Goal: Task Accomplishment & Management: Manage account settings

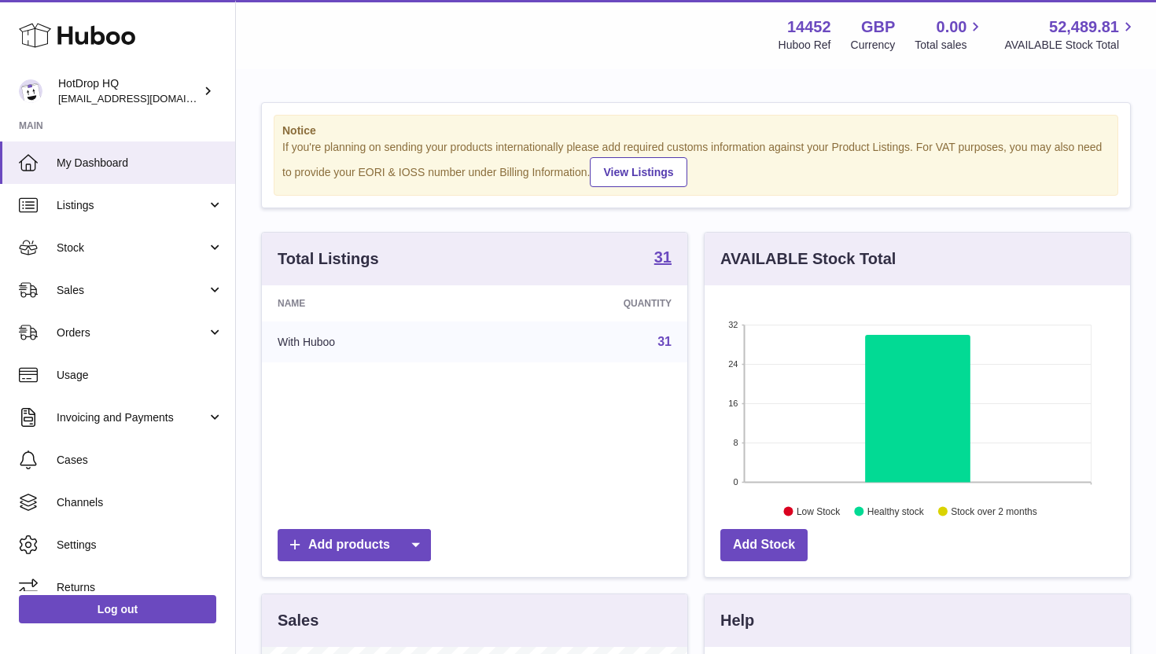
scroll to position [245, 425]
click at [379, 555] on link "Add products" at bounding box center [354, 545] width 153 height 32
click at [475, 492] on div "Name Quantity With Huboo 31" at bounding box center [474, 403] width 425 height 236
click at [421, 536] on icon at bounding box center [415, 545] width 31 height 32
click at [488, 474] on div "Name Quantity With Huboo 31" at bounding box center [474, 403] width 425 height 236
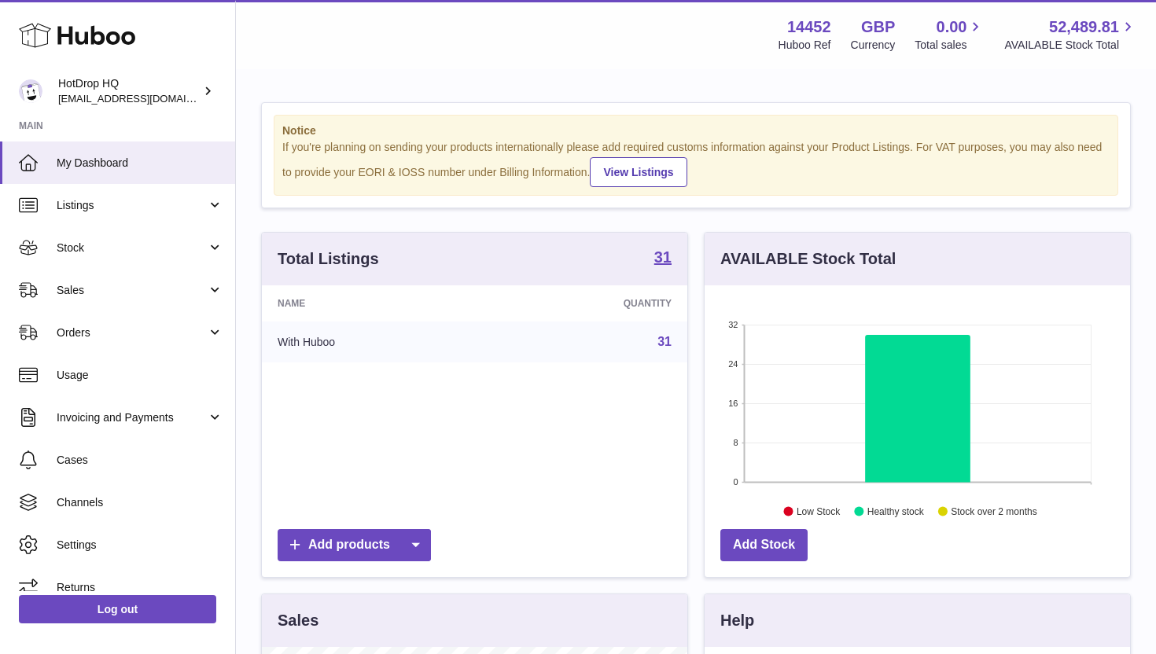
scroll to position [31, 0]
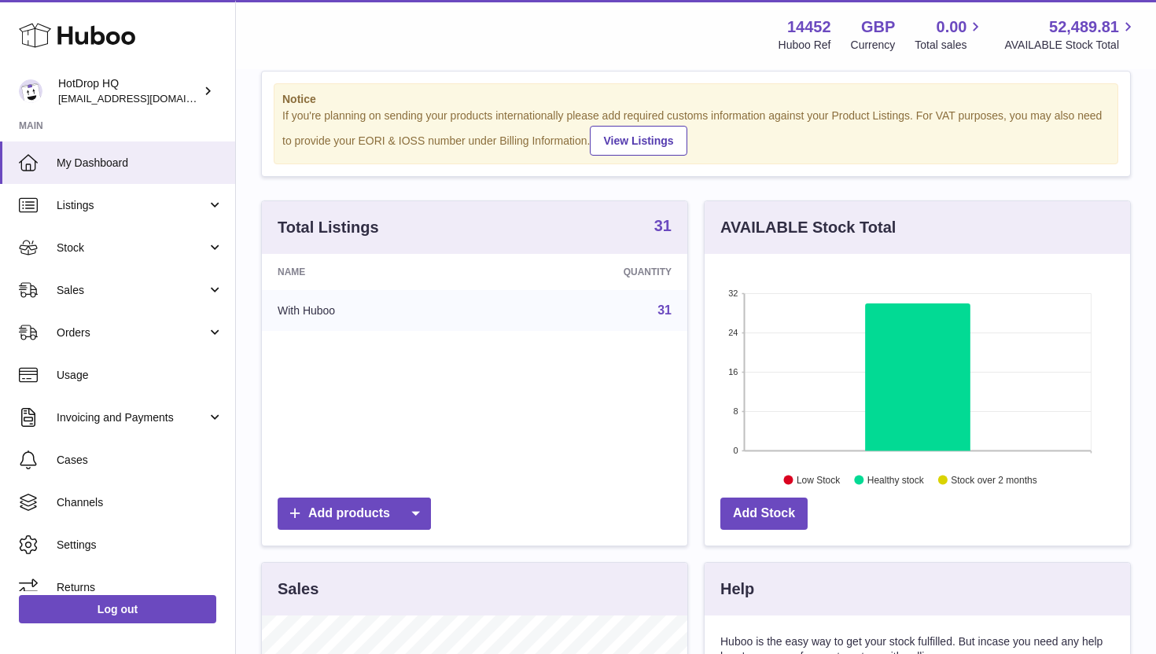
click at [659, 221] on strong "31" at bounding box center [662, 226] width 17 height 16
click at [665, 231] on strong "31" at bounding box center [662, 226] width 17 height 16
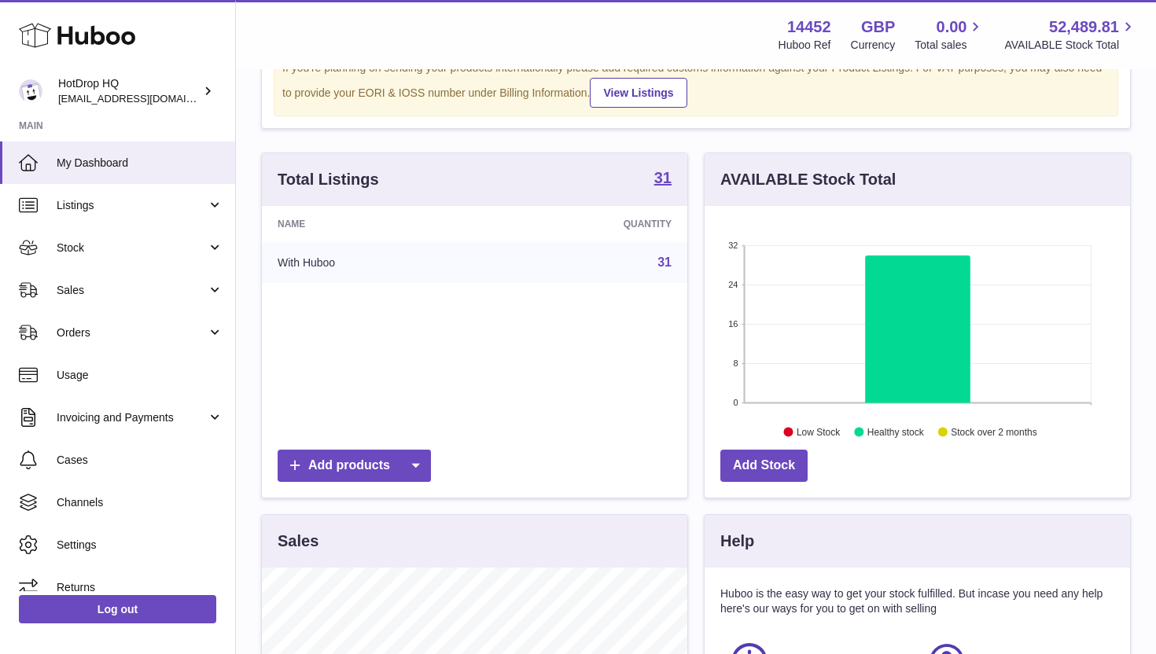
scroll to position [63, 0]
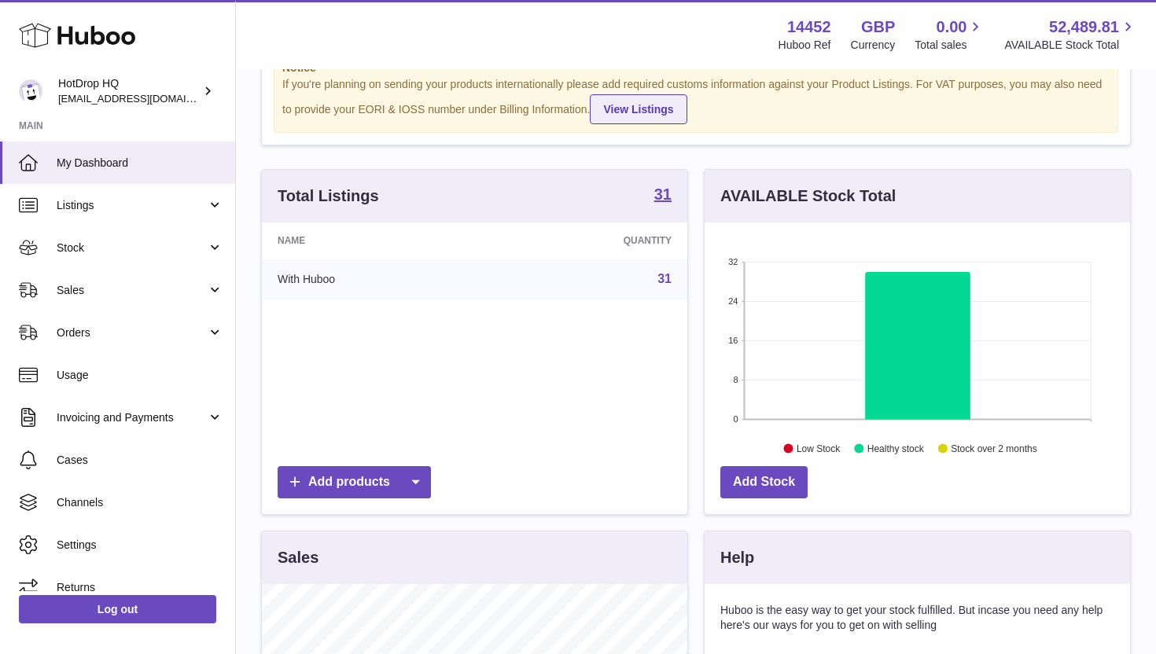
click at [625, 109] on link "View Listings" at bounding box center [638, 109] width 97 height 30
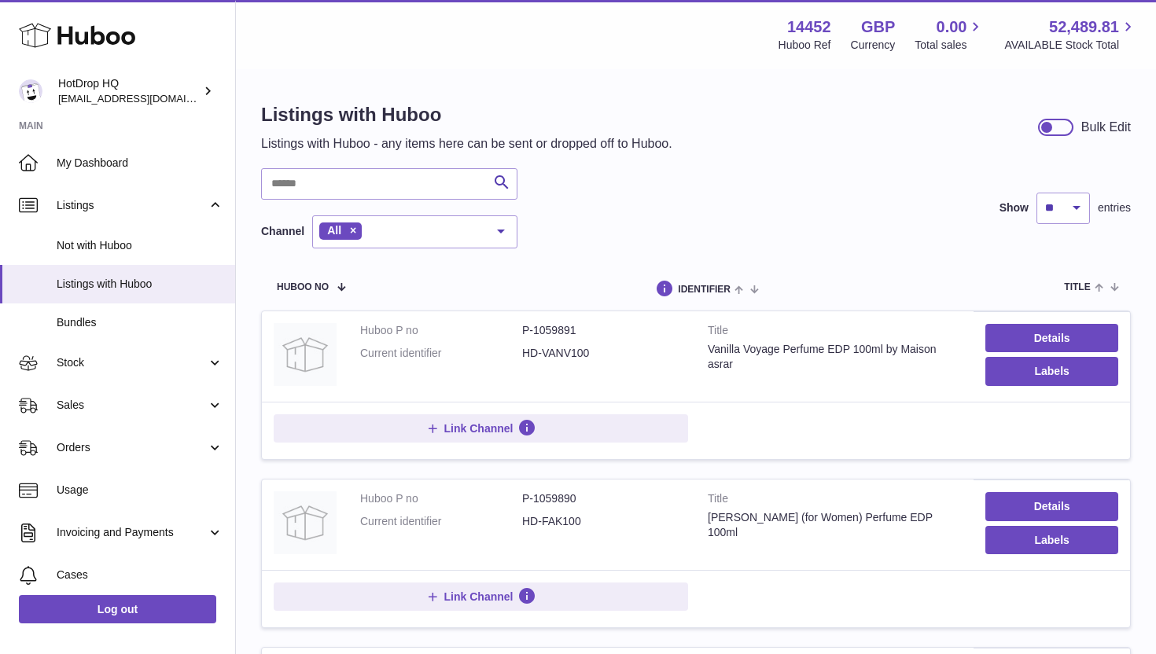
scroll to position [31, 0]
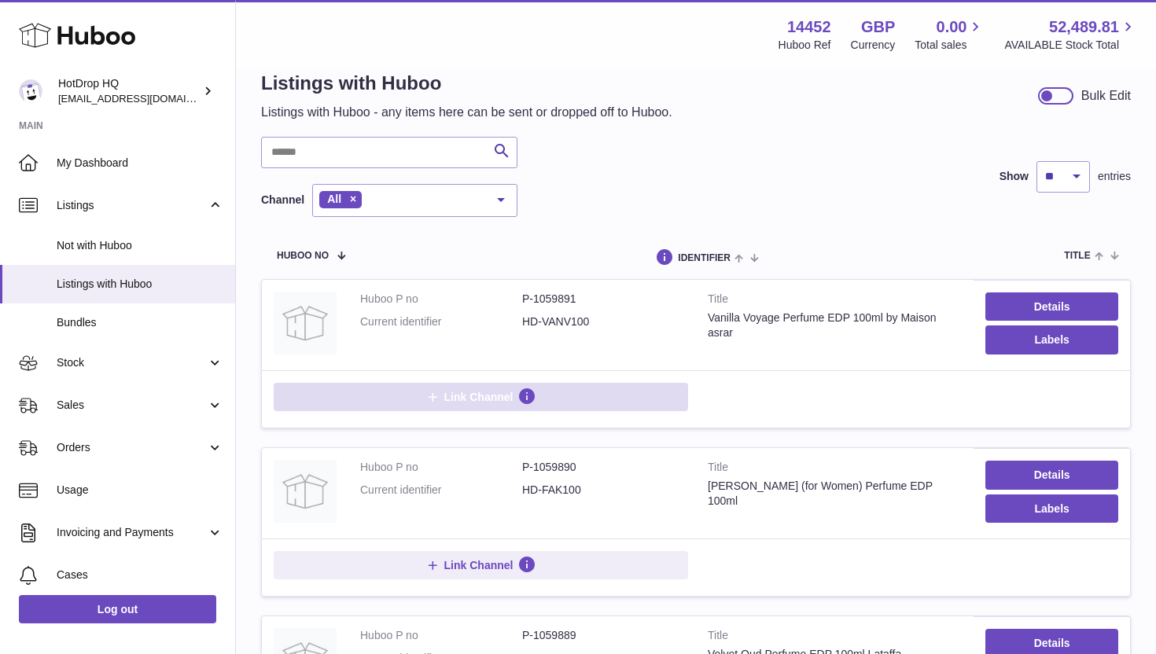
click at [492, 400] on span "Link Channel" at bounding box center [478, 397] width 69 height 14
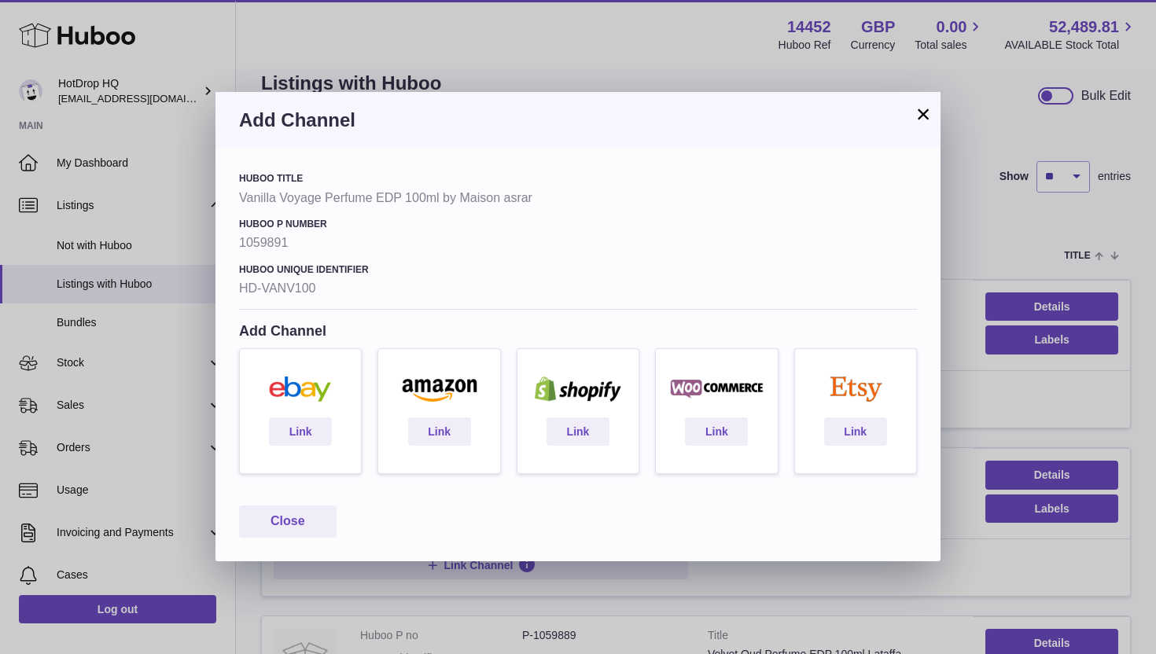
click at [919, 116] on button "×" at bounding box center [923, 114] width 19 height 19
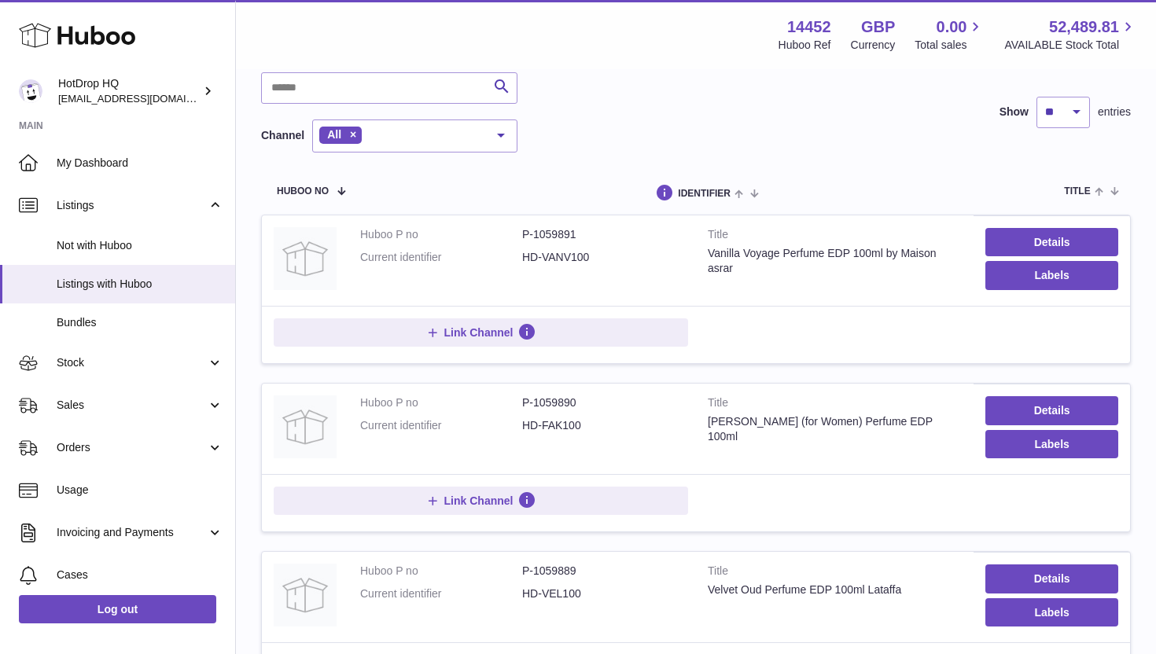
scroll to position [0, 0]
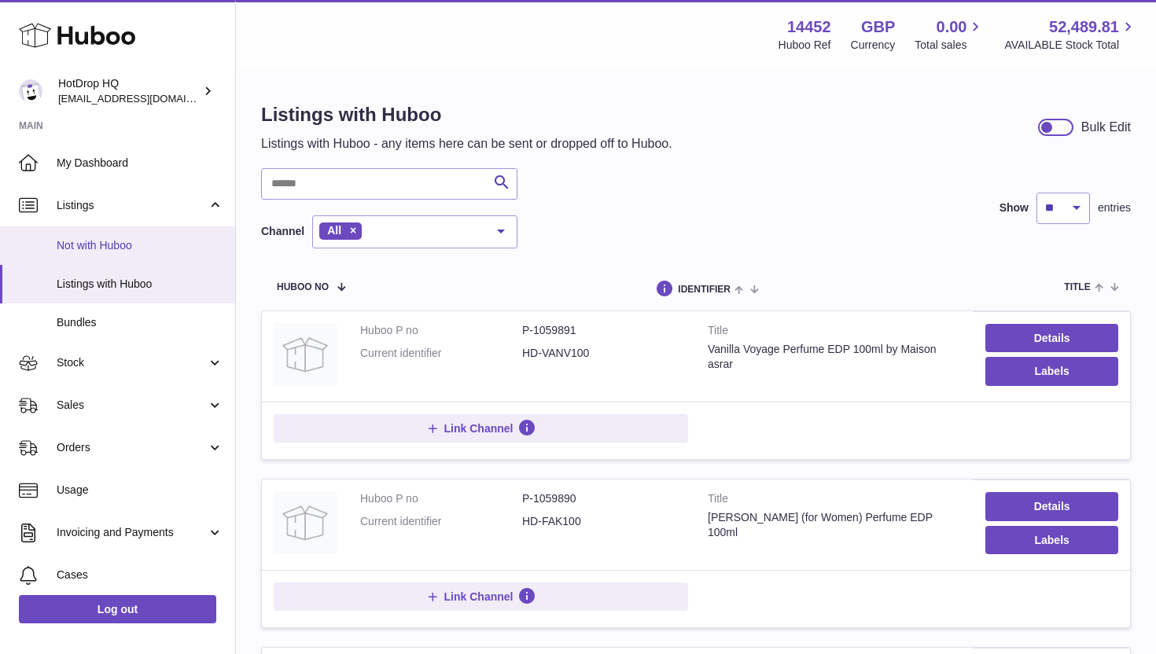
click at [90, 231] on link "Not with Huboo" at bounding box center [117, 246] width 235 height 39
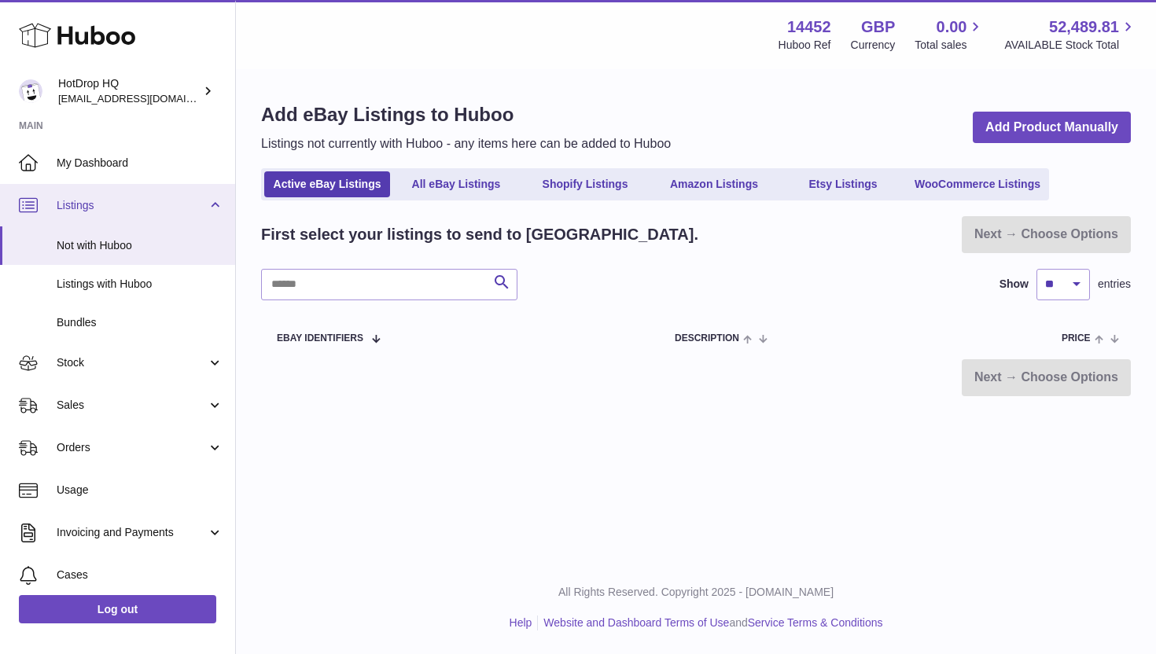
click at [86, 203] on span "Listings" at bounding box center [132, 205] width 150 height 15
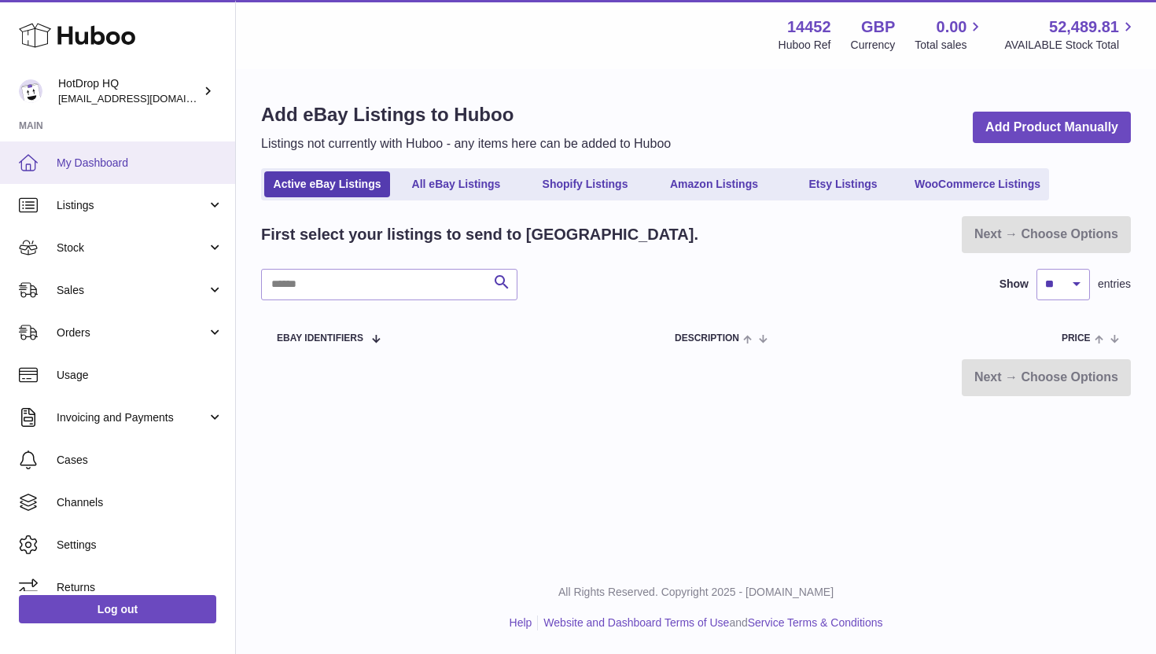
click at [87, 167] on span "My Dashboard" at bounding box center [140, 163] width 167 height 15
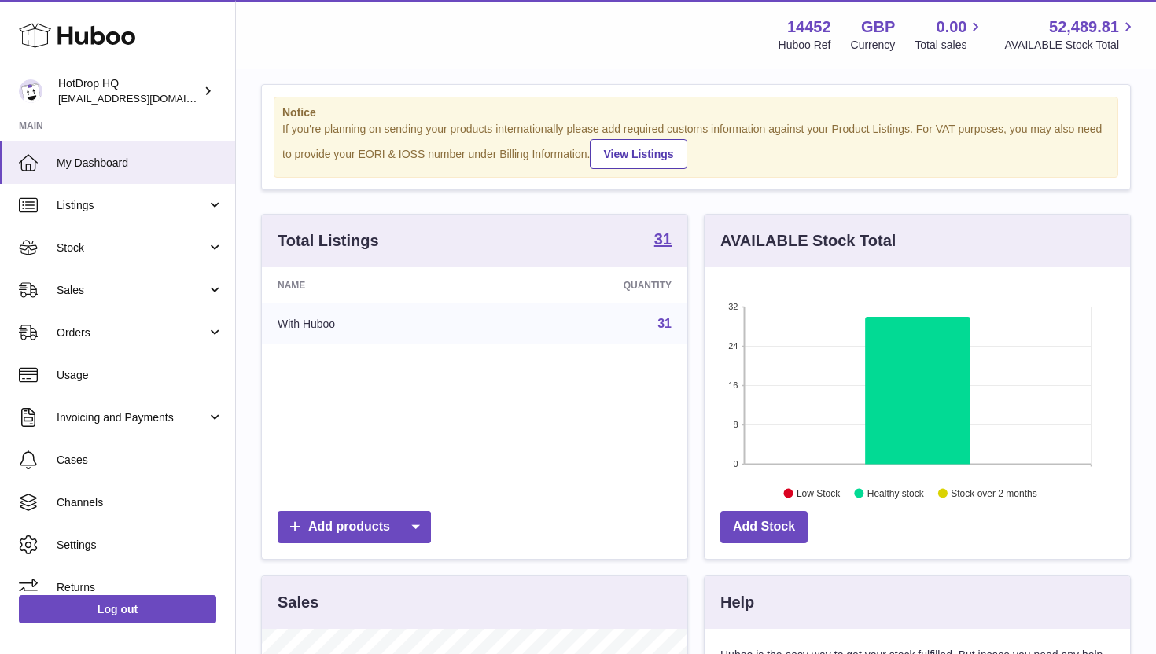
scroll to position [20, 0]
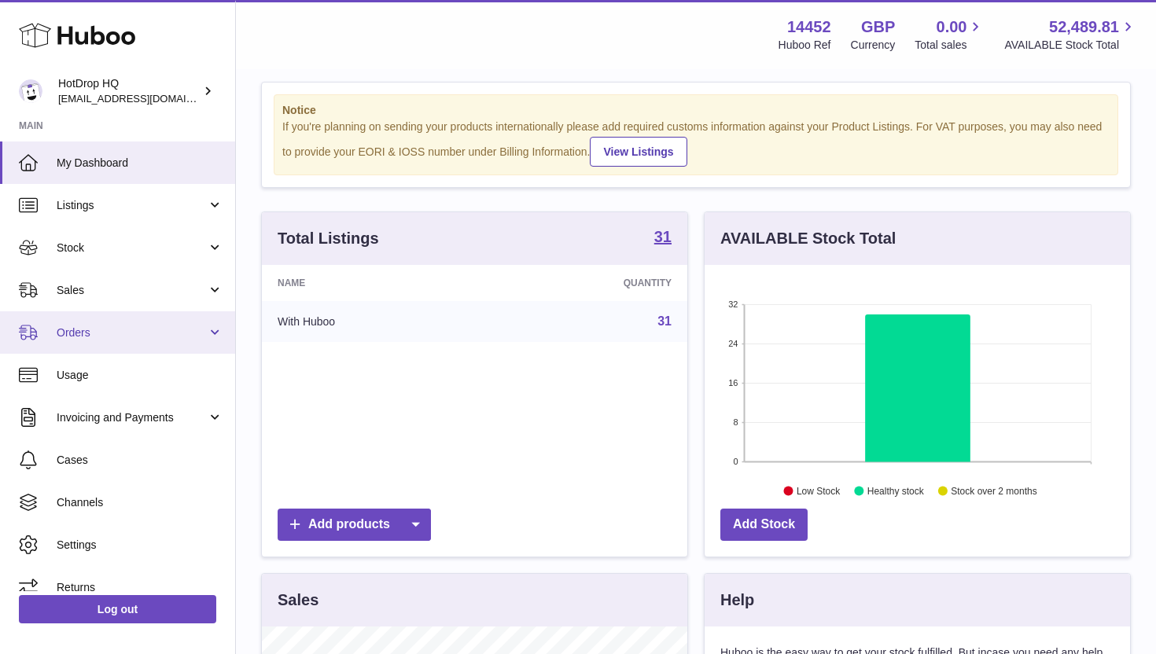
click at [129, 324] on link "Orders" at bounding box center [117, 332] width 235 height 42
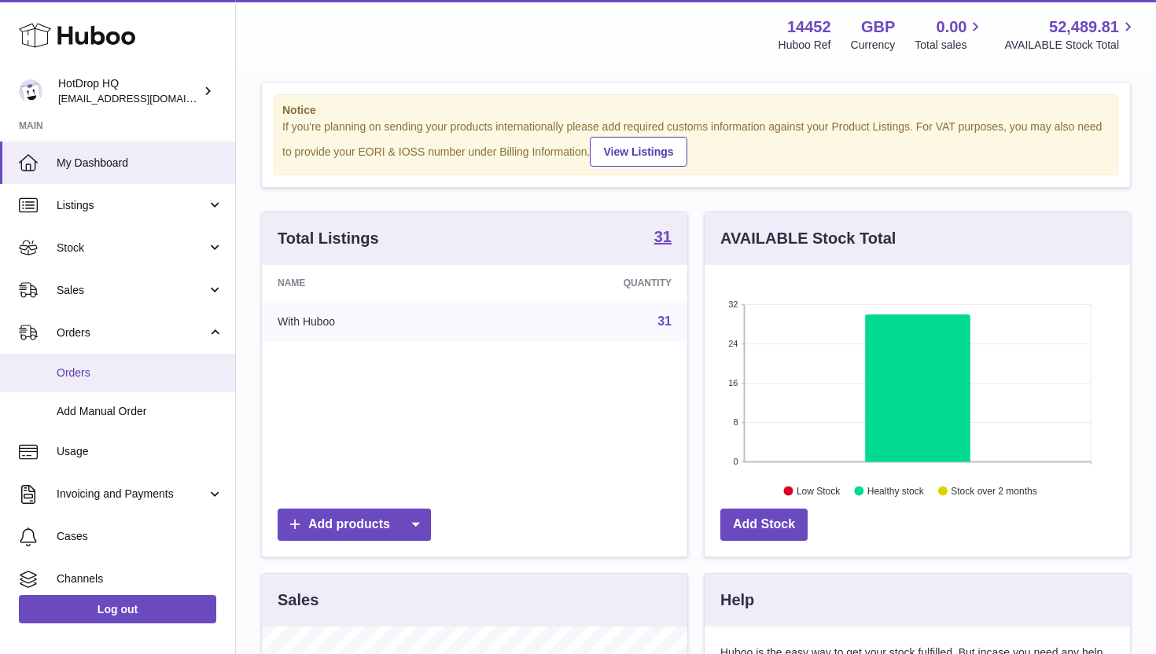
click at [131, 363] on link "Orders" at bounding box center [117, 373] width 235 height 39
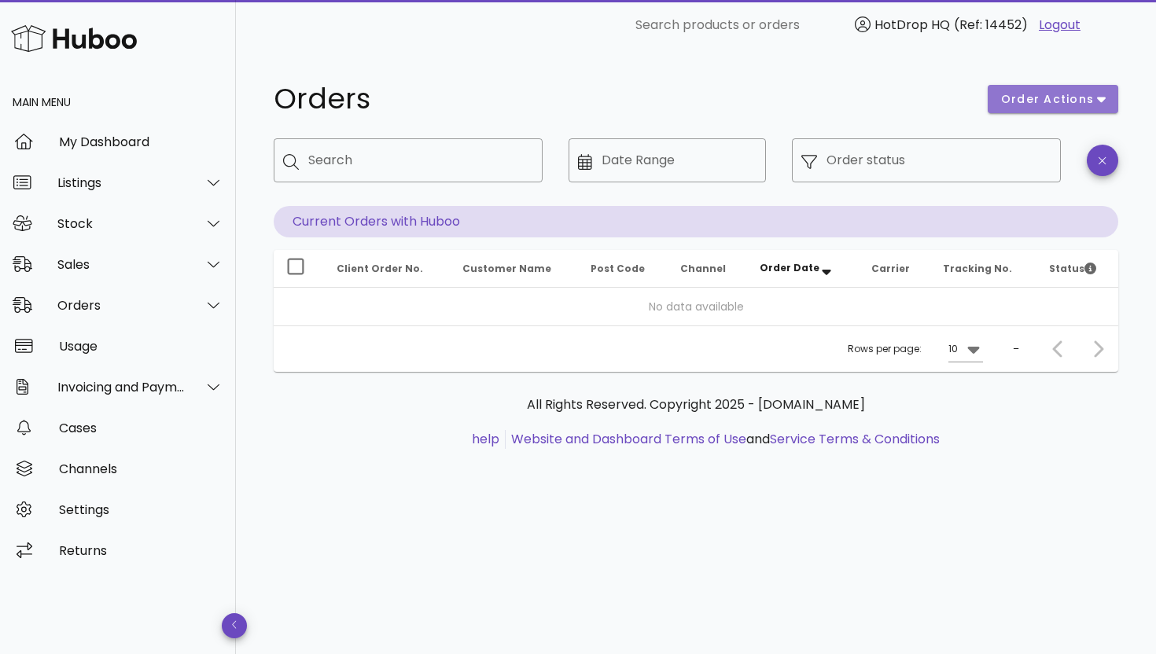
click at [1027, 111] on button "order actions" at bounding box center [1053, 99] width 131 height 28
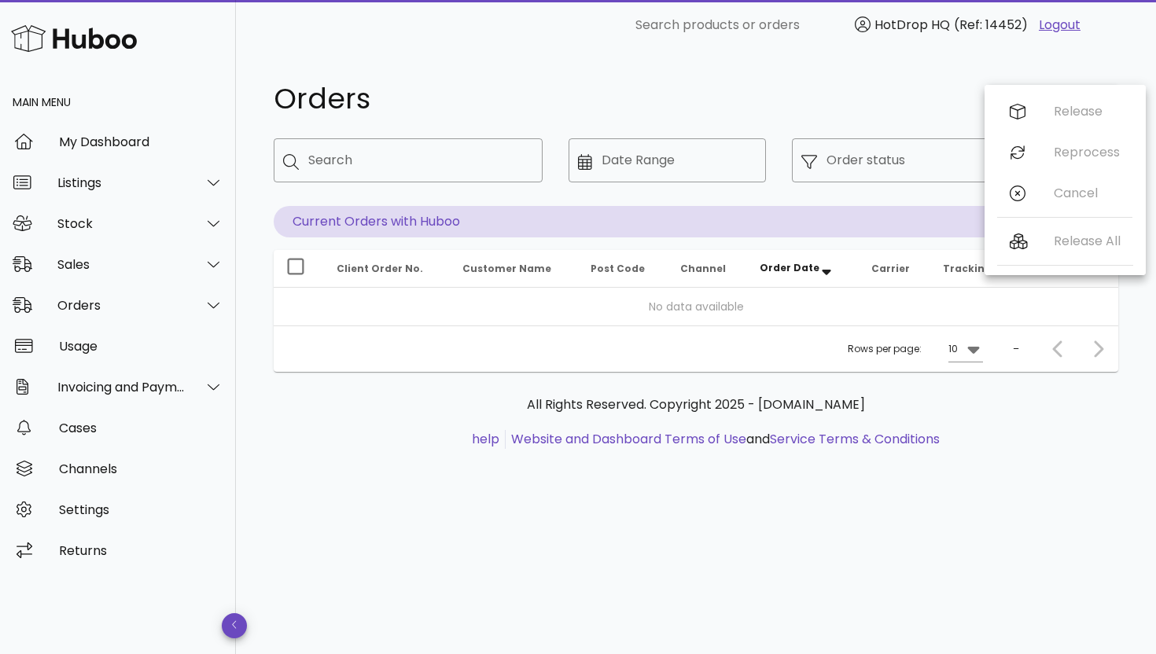
click at [888, 102] on h1 "Orders" at bounding box center [621, 99] width 695 height 28
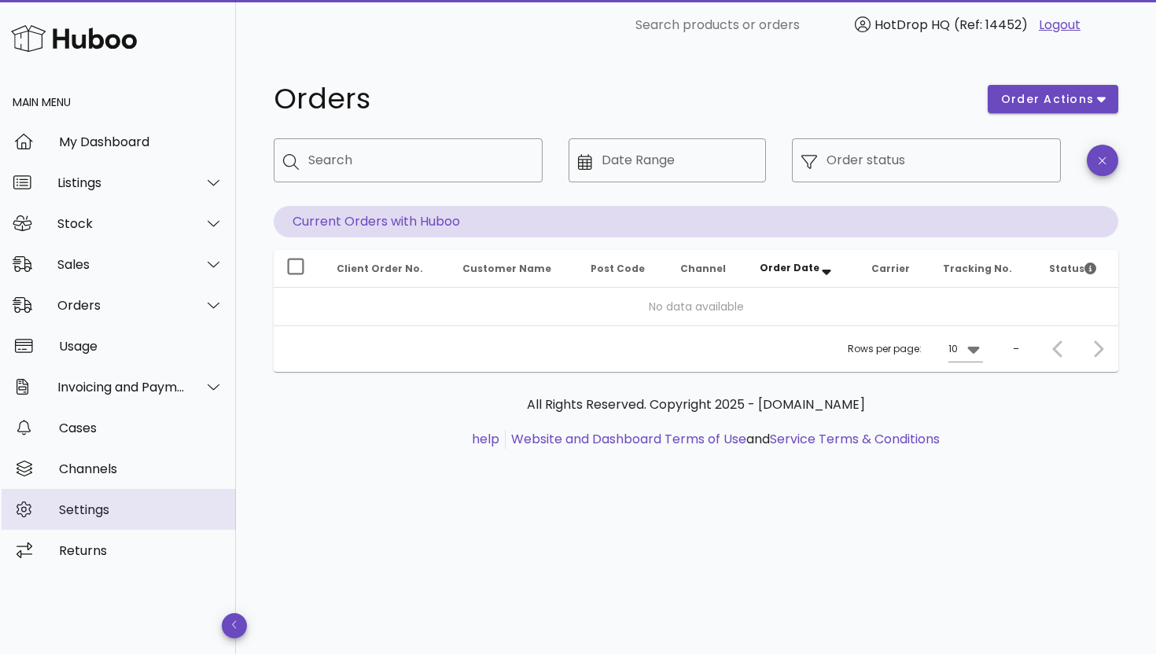
click at [67, 499] on div "Settings" at bounding box center [141, 510] width 164 height 34
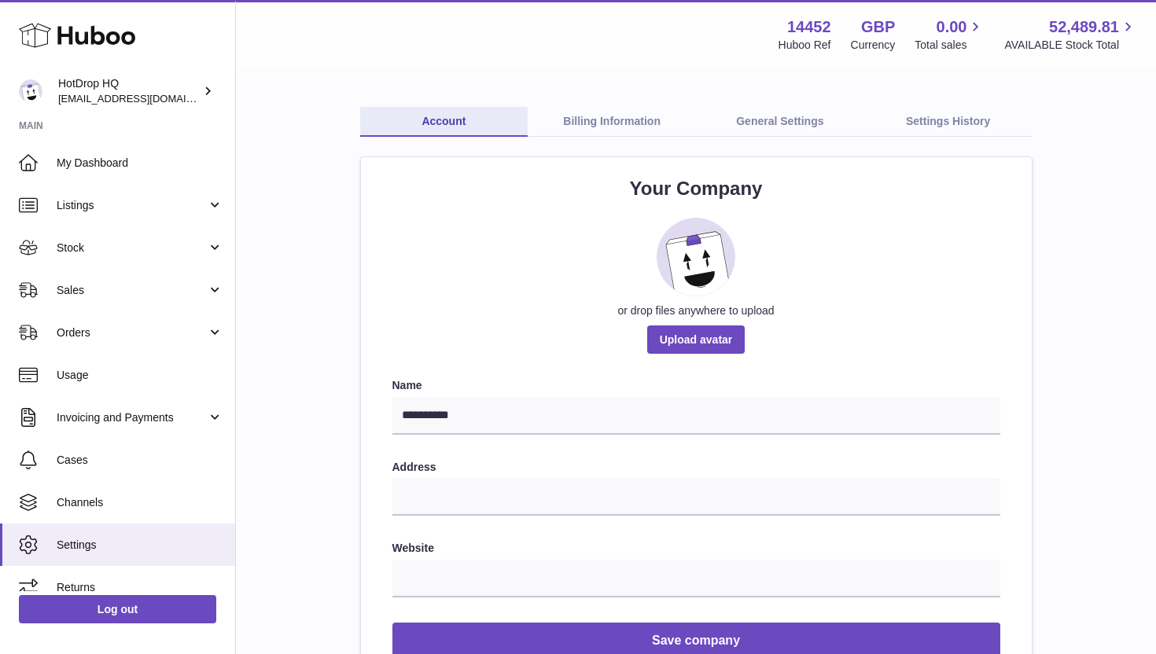
scroll to position [1, 0]
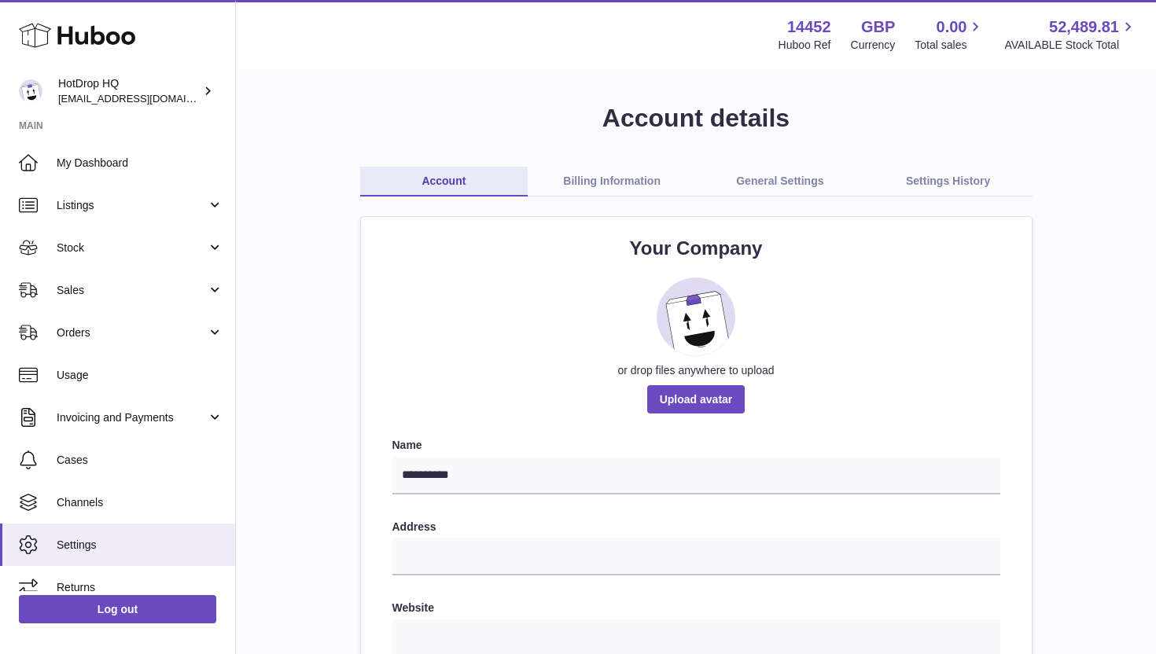
click at [593, 178] on link "Billing Information" at bounding box center [612, 182] width 168 height 30
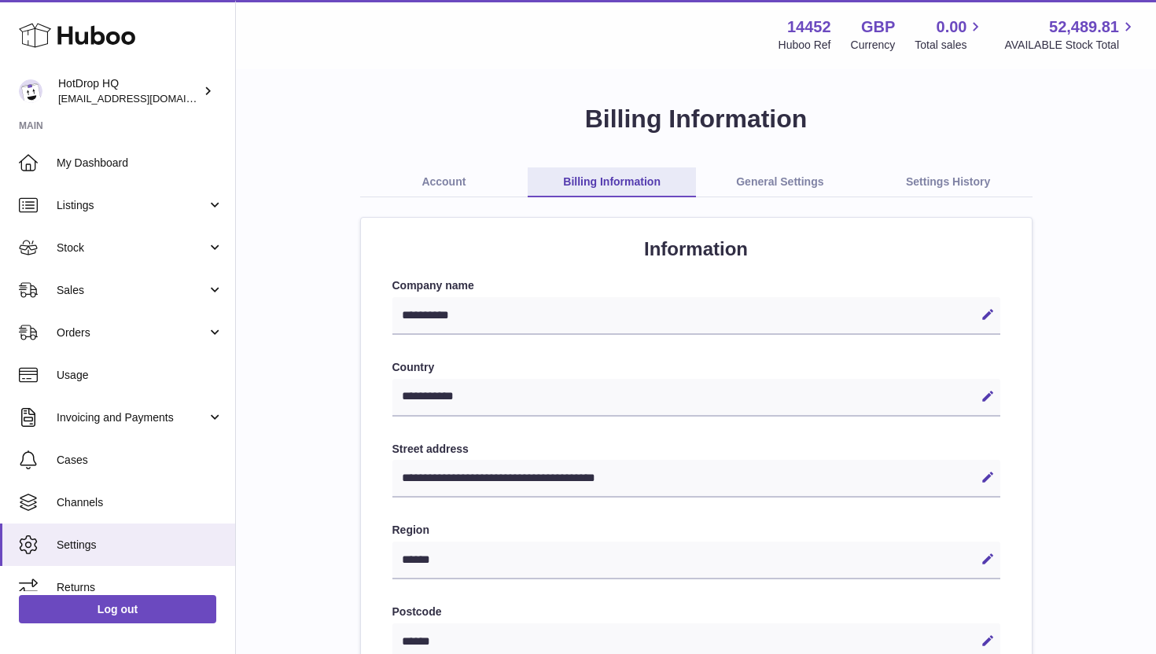
select select "**"
click at [746, 189] on link "General Settings" at bounding box center [780, 183] width 168 height 30
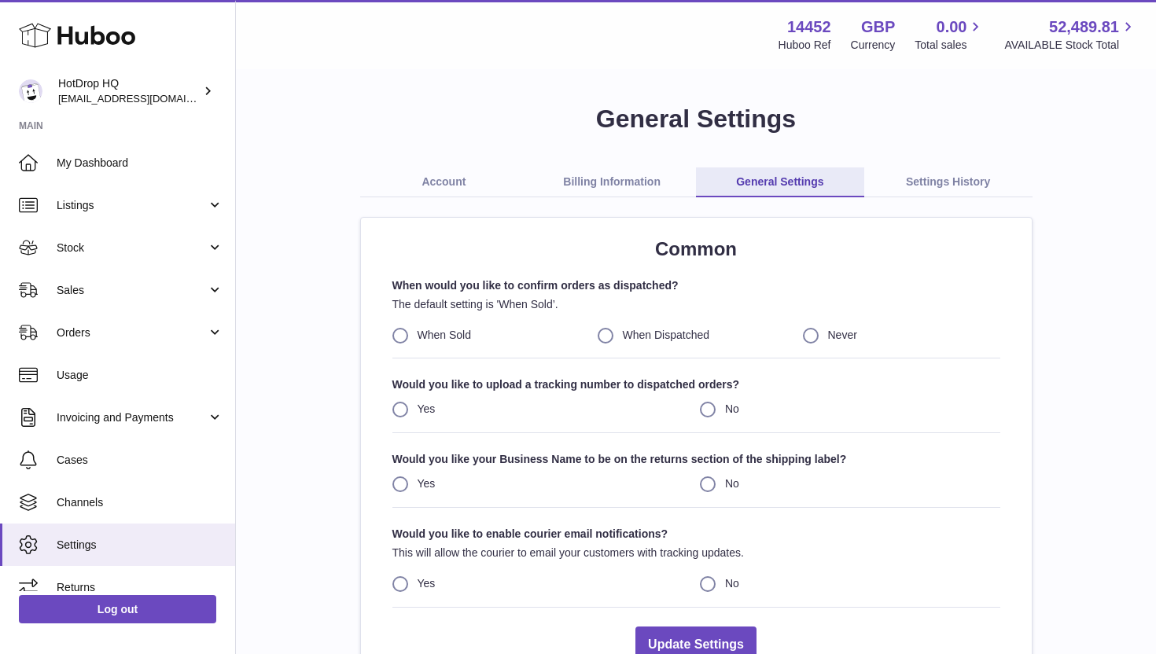
click at [898, 186] on link "Settings History" at bounding box center [948, 183] width 168 height 30
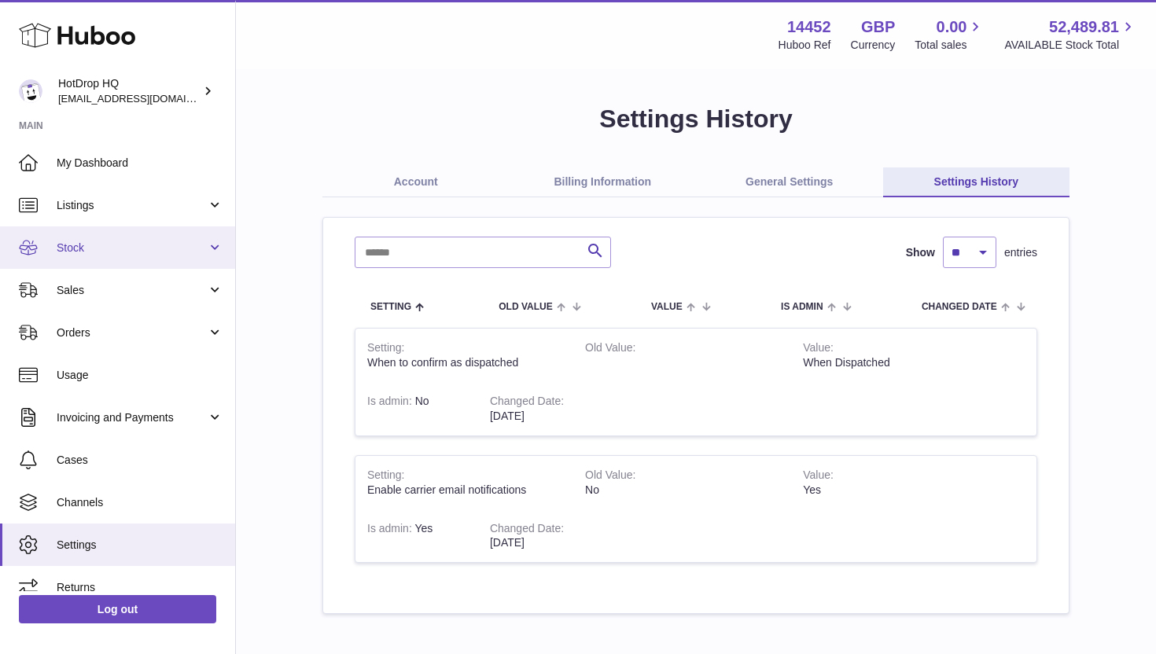
click at [53, 252] on link "Stock" at bounding box center [117, 248] width 235 height 42
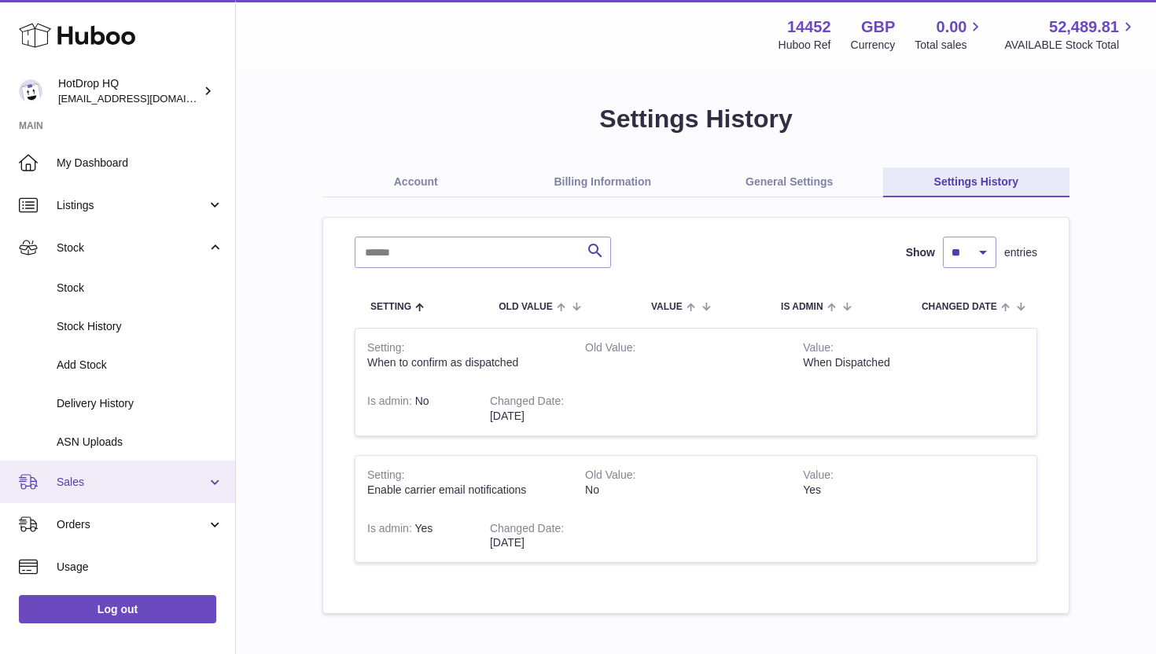
click at [60, 482] on span "Sales" at bounding box center [132, 482] width 150 height 15
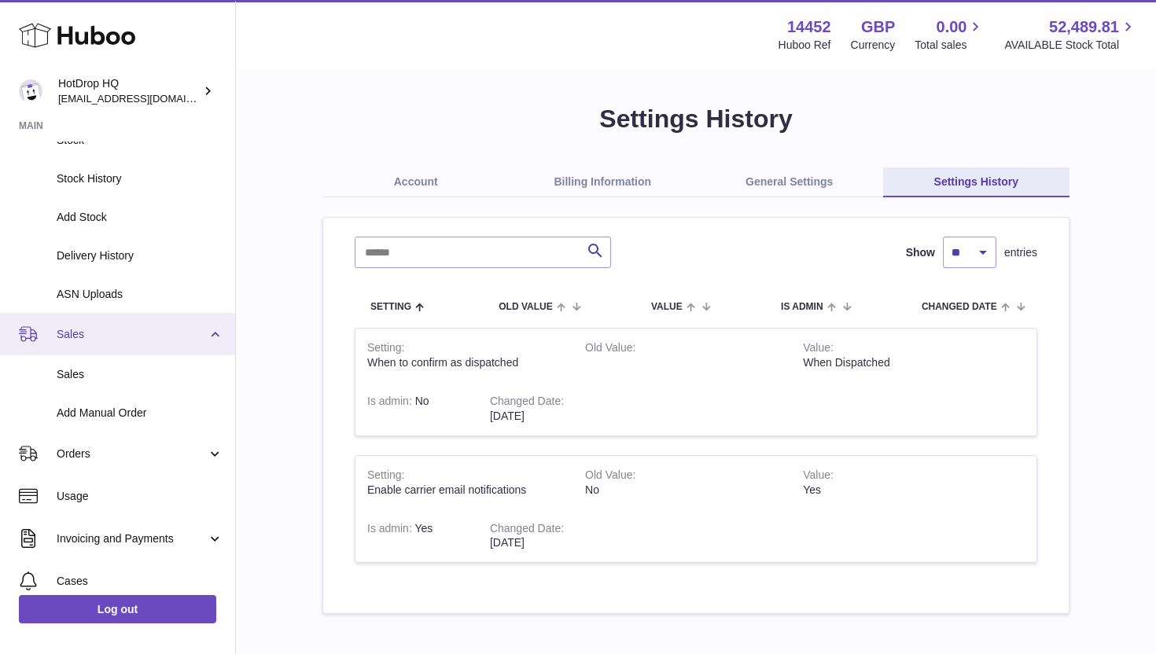
scroll to position [153, 0]
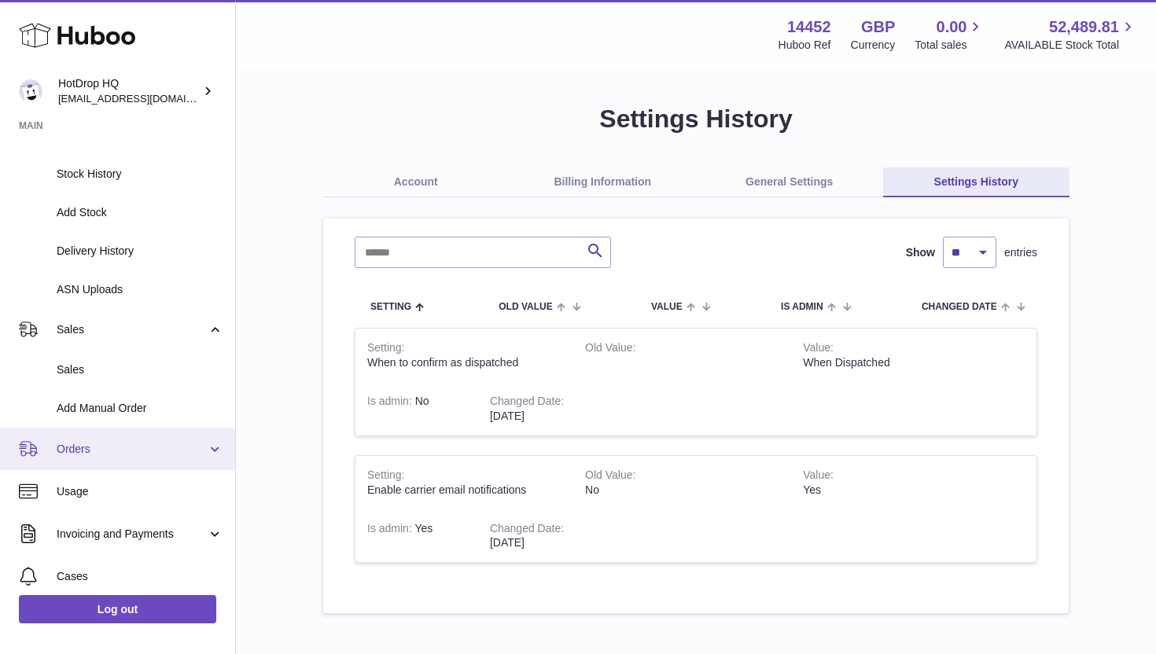
click at [65, 452] on span "Orders" at bounding box center [132, 449] width 150 height 15
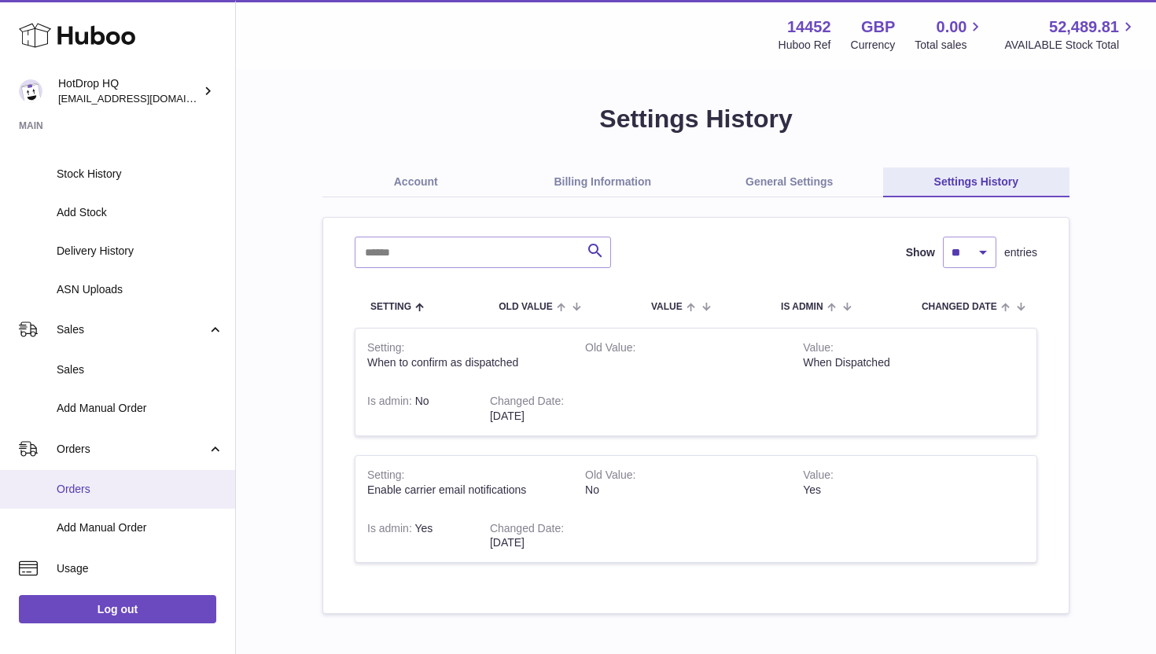
click at [81, 485] on span "Orders" at bounding box center [140, 489] width 167 height 15
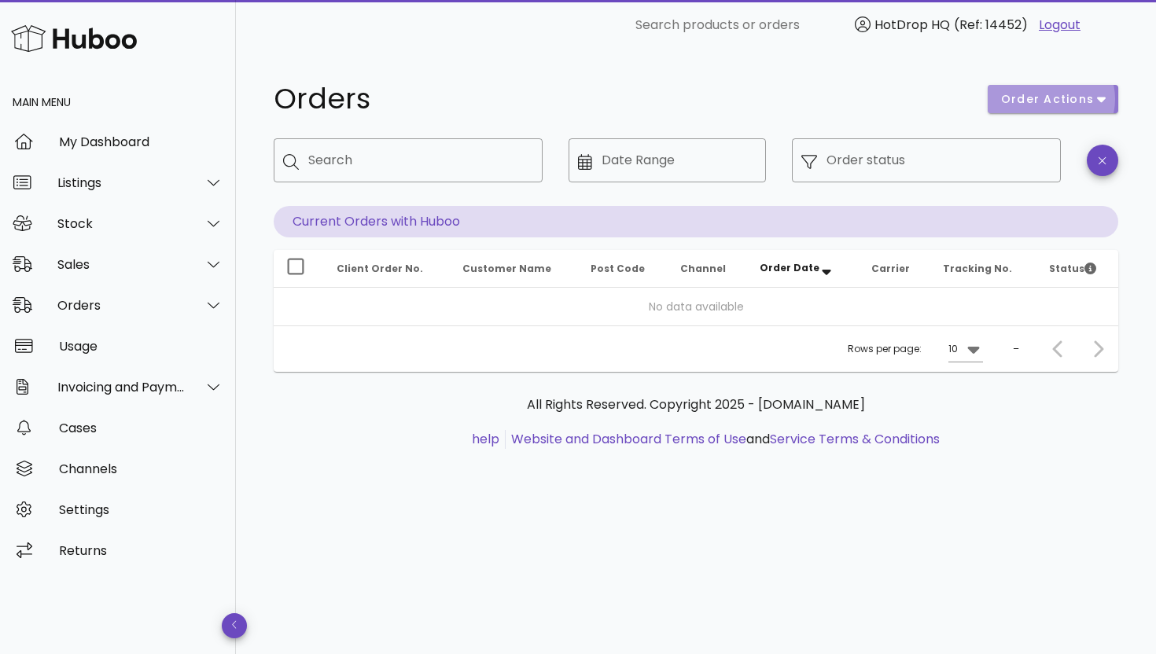
click at [1026, 91] on span "order actions" at bounding box center [1047, 99] width 94 height 17
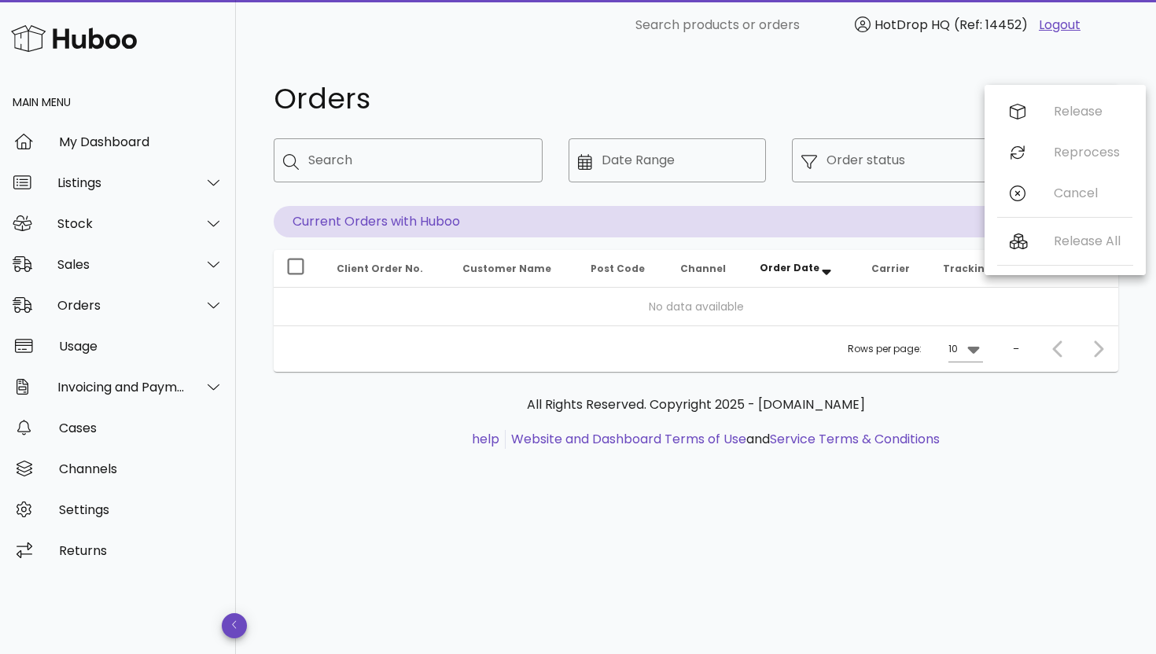
click at [842, 107] on h1 "Orders" at bounding box center [621, 99] width 695 height 28
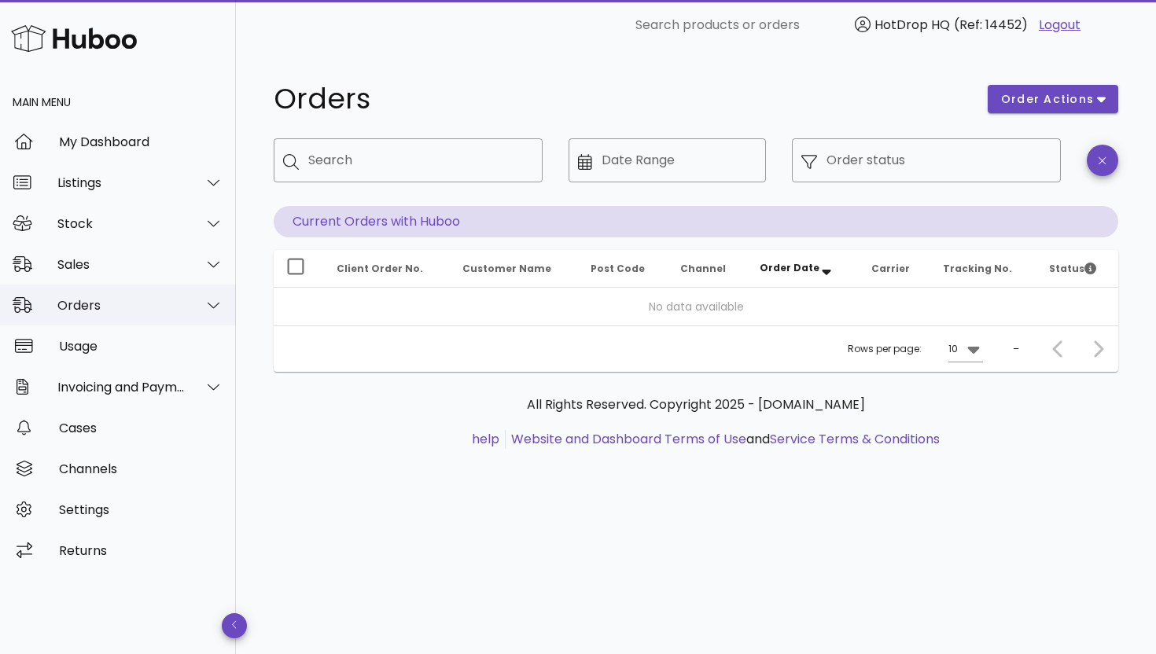
click at [198, 320] on div at bounding box center [205, 304] width 38 height 39
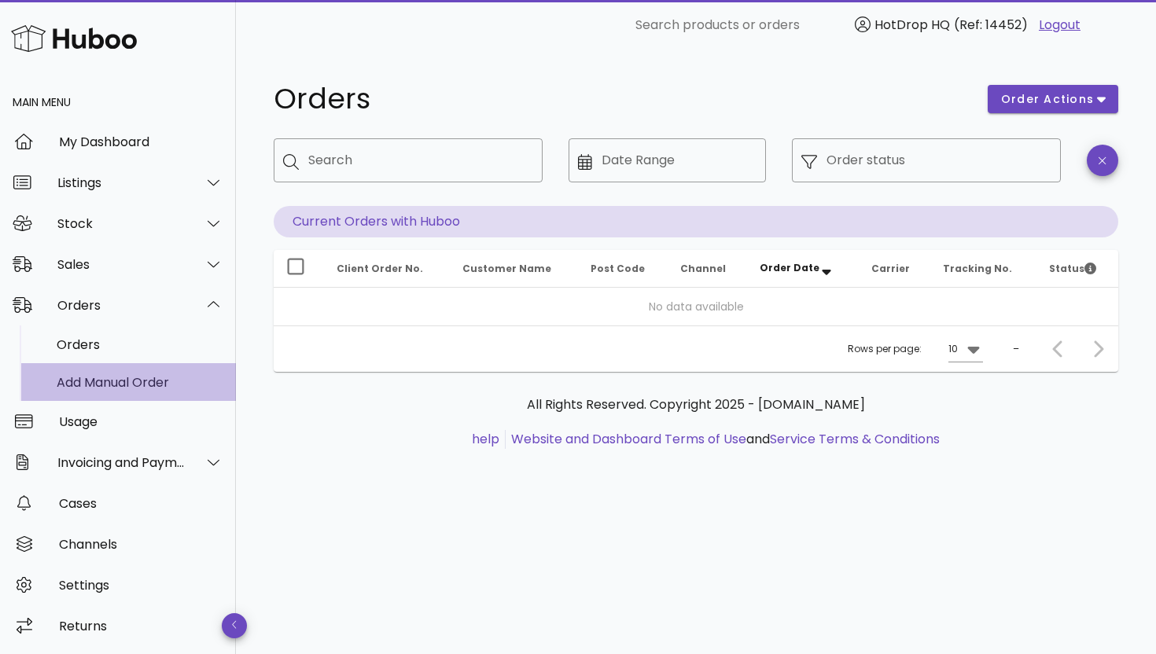
click at [174, 370] on div "Add Manual Order" at bounding box center [140, 383] width 167 height 34
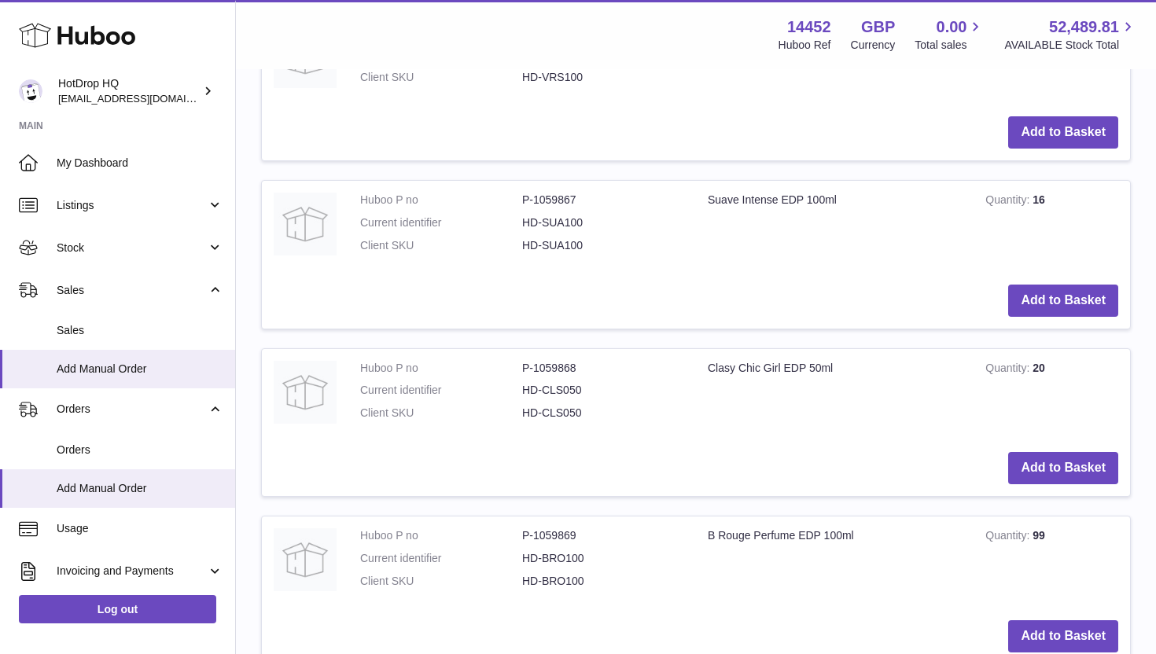
scroll to position [1337, 0]
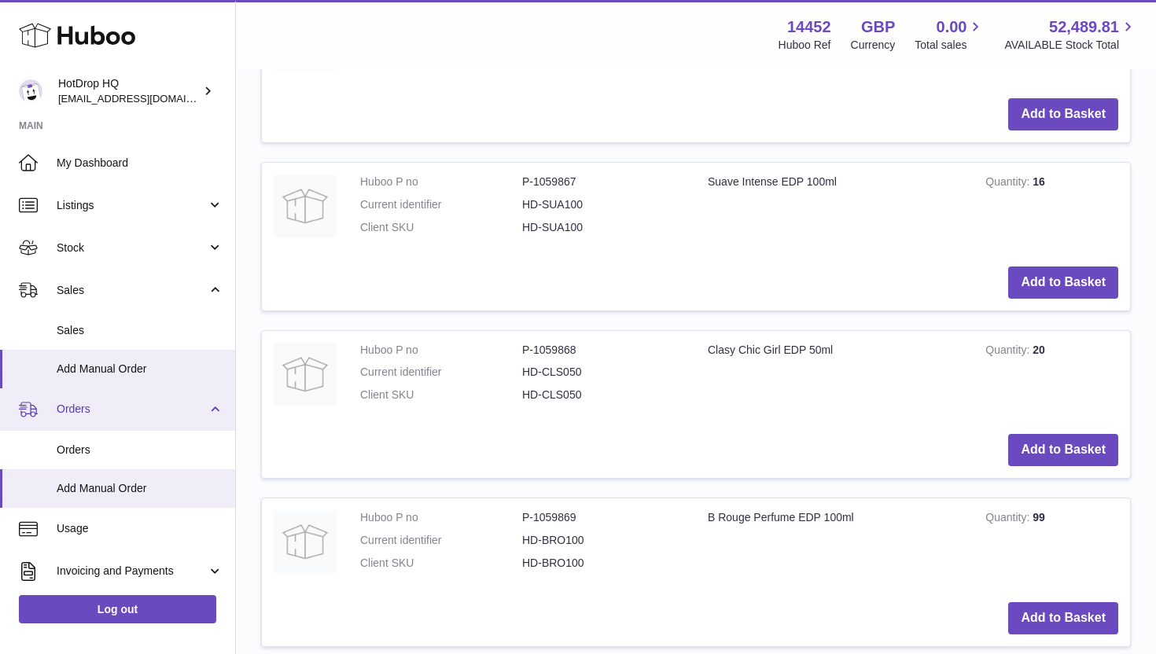
click at [183, 407] on span "Orders" at bounding box center [132, 409] width 150 height 15
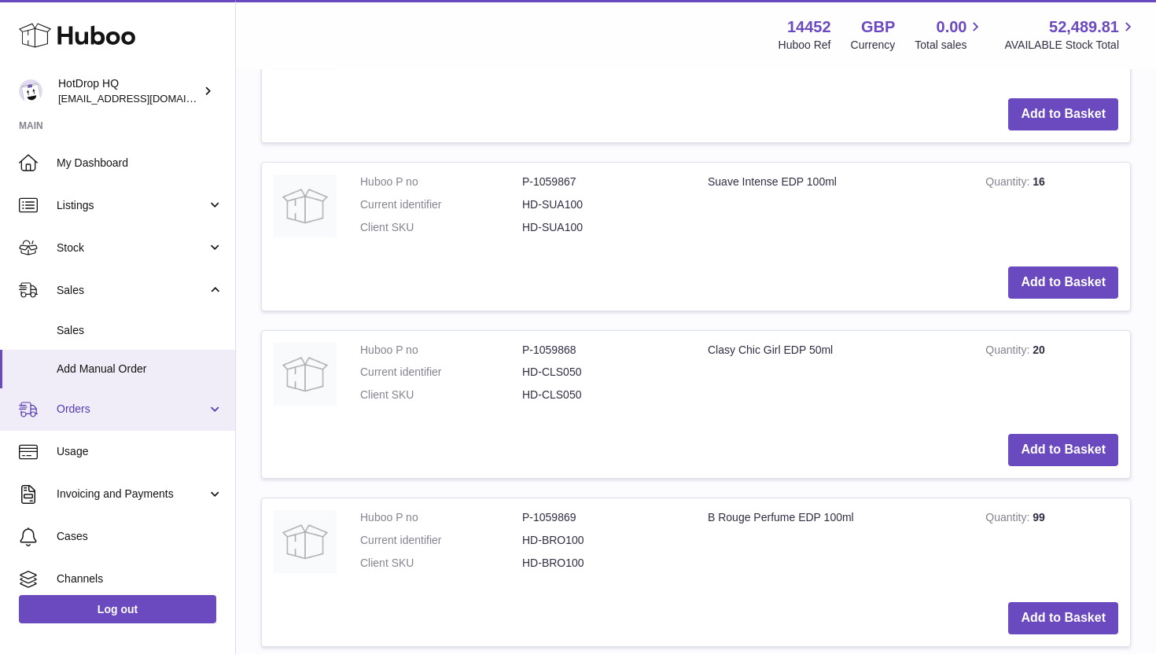
click at [168, 416] on span "Orders" at bounding box center [132, 409] width 150 height 15
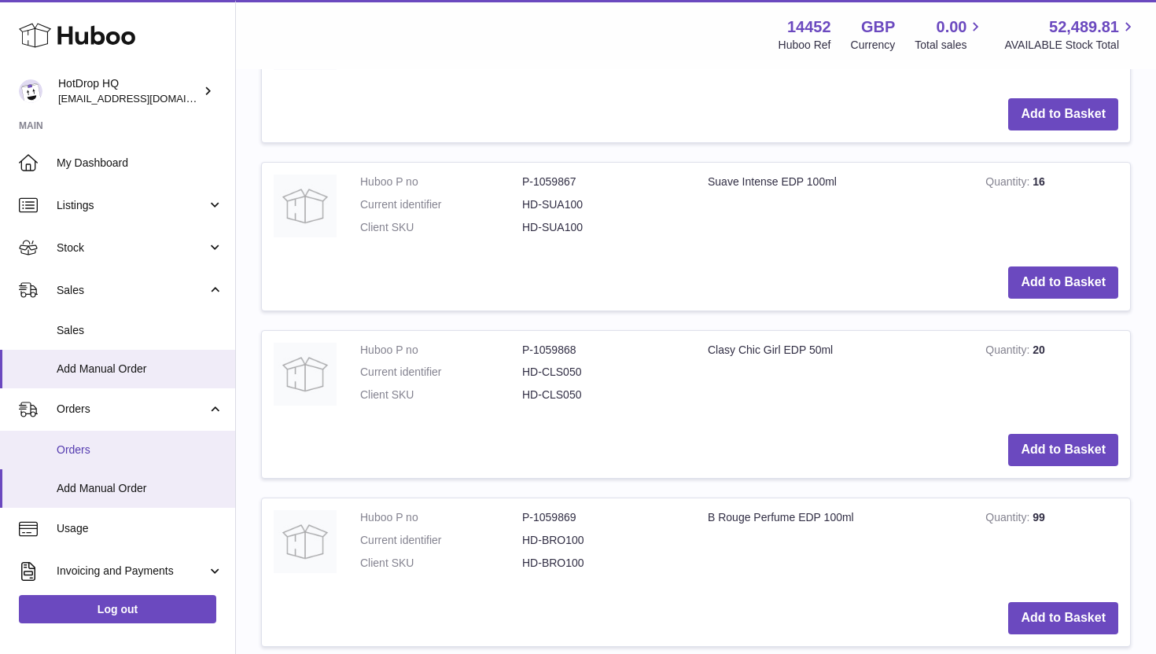
click at [138, 437] on link "Orders" at bounding box center [117, 450] width 235 height 39
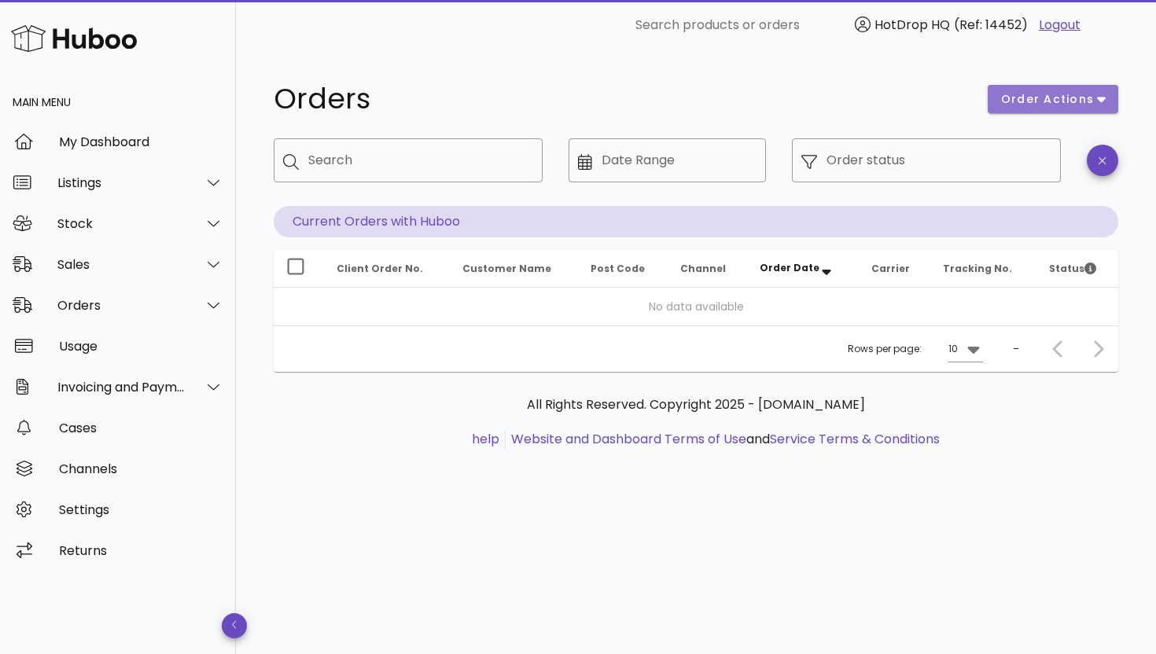
click at [1092, 105] on span "order actions" at bounding box center [1047, 99] width 94 height 17
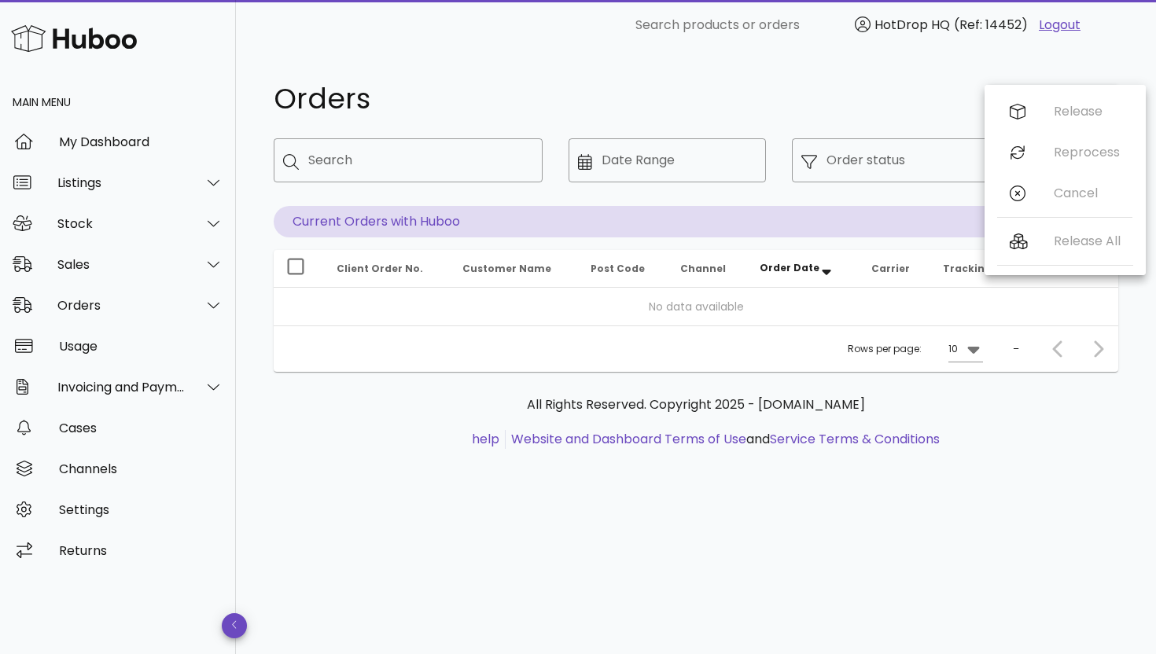
click at [936, 72] on div "Orders order actions ​ Search ​ Date Range ​ Order status Current Orders with H…" at bounding box center [696, 274] width 920 height 449
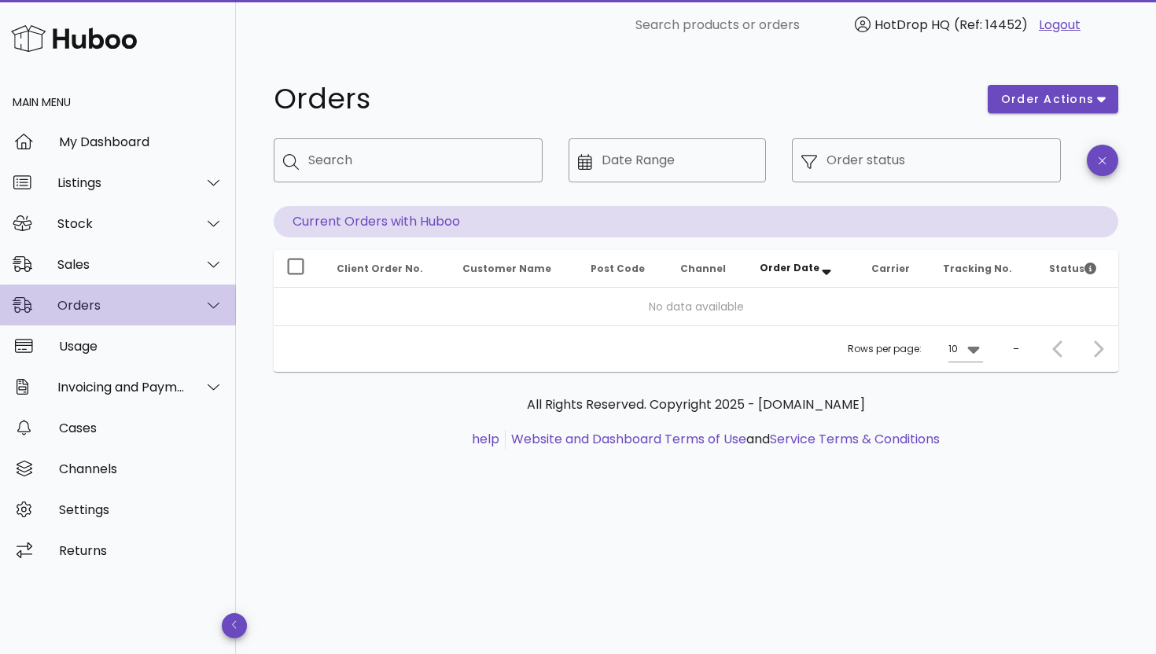
click at [199, 298] on div at bounding box center [205, 304] width 38 height 39
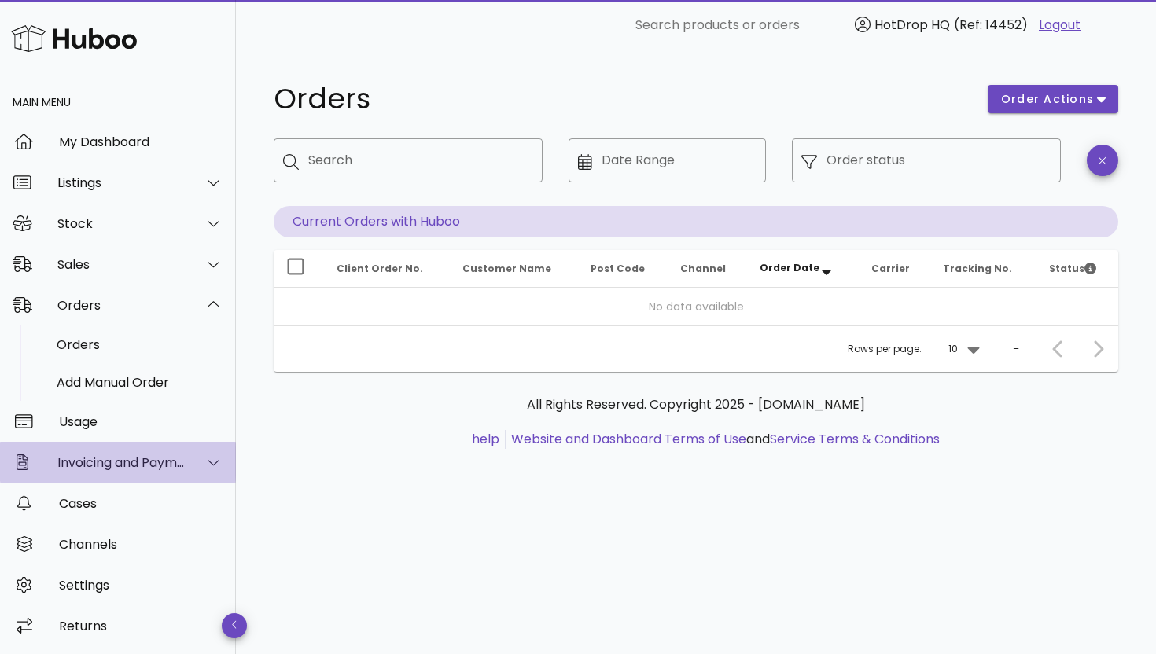
click at [202, 462] on div at bounding box center [205, 462] width 38 height 39
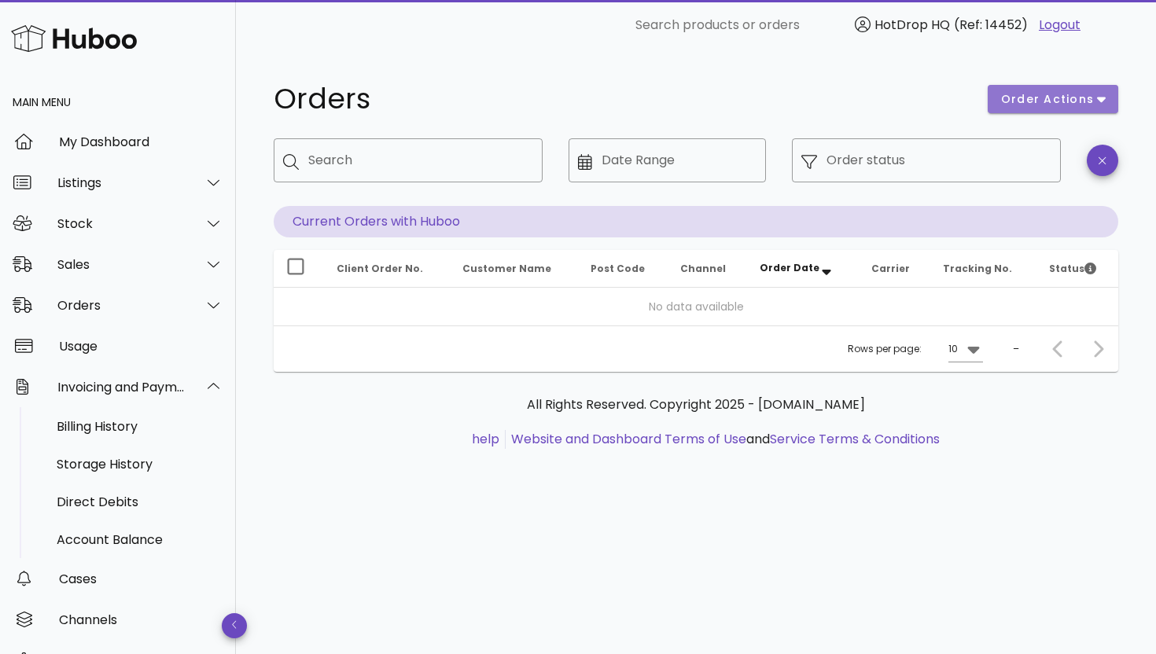
click at [1049, 104] on span "order actions" at bounding box center [1047, 99] width 94 height 17
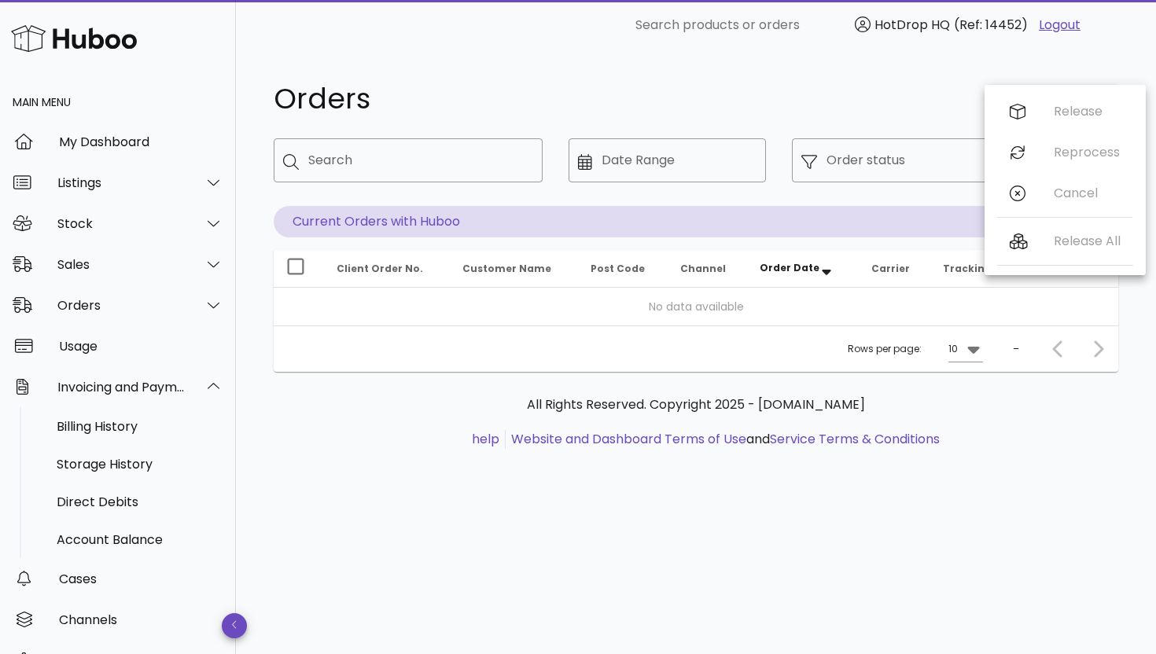
click at [499, 1] on div "​ Search products or orders HotDrop HQ (Ref: 14452) Logout" at bounding box center [696, 25] width 895 height 50
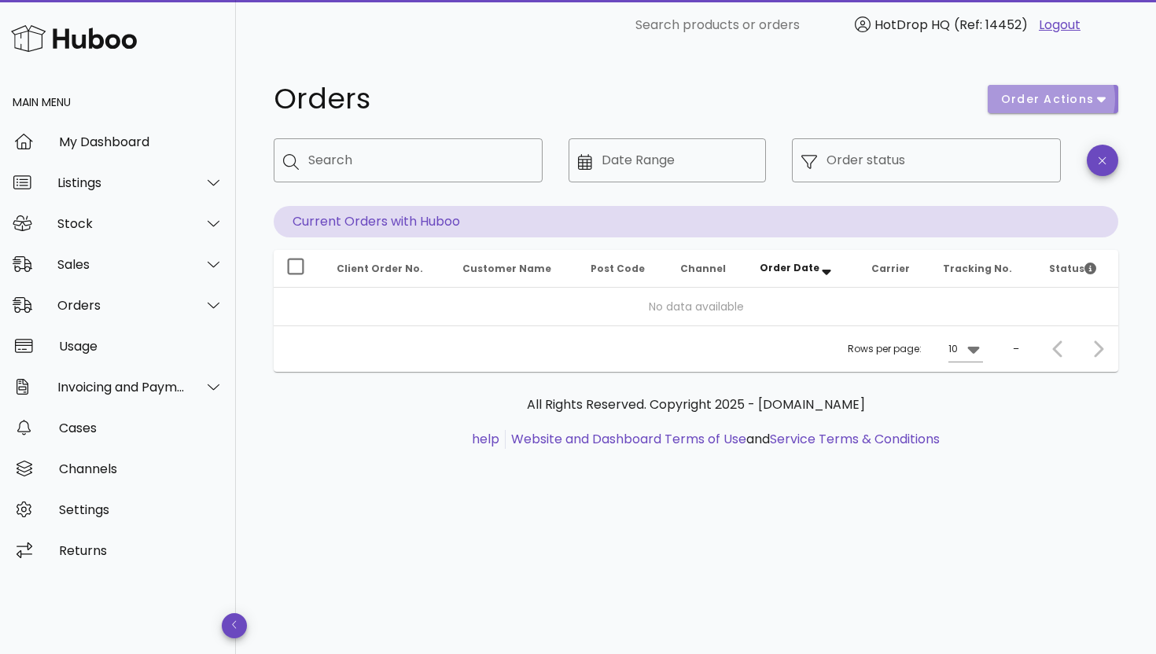
click at [1026, 99] on span "order actions" at bounding box center [1047, 99] width 94 height 17
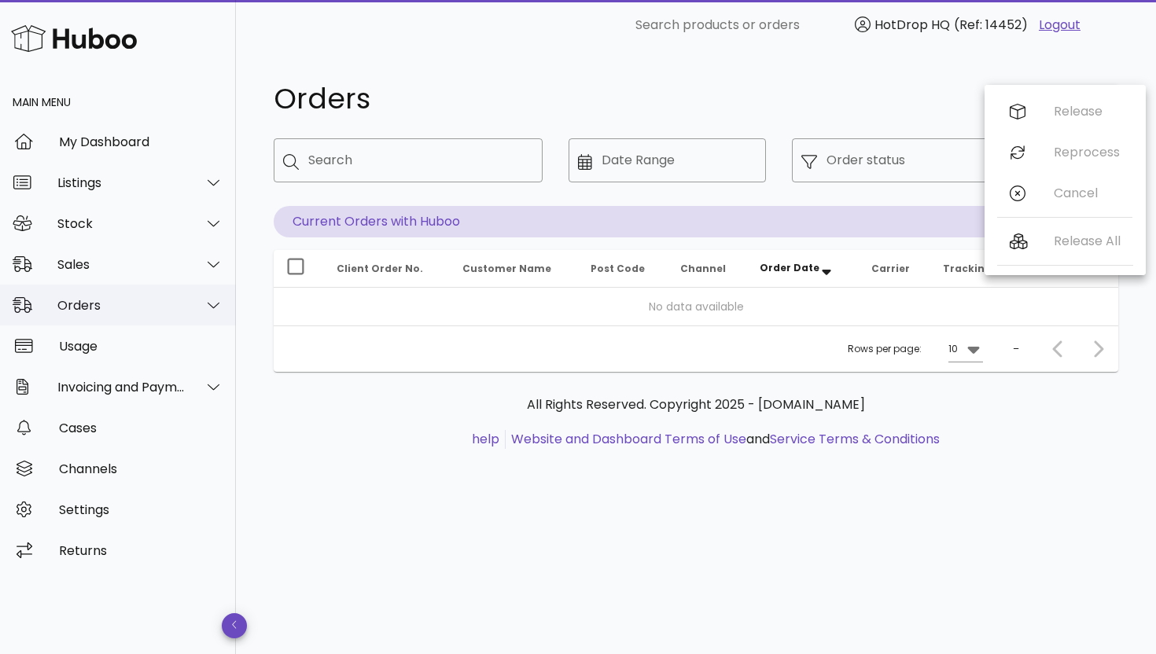
click at [153, 302] on div "Orders" at bounding box center [121, 305] width 128 height 15
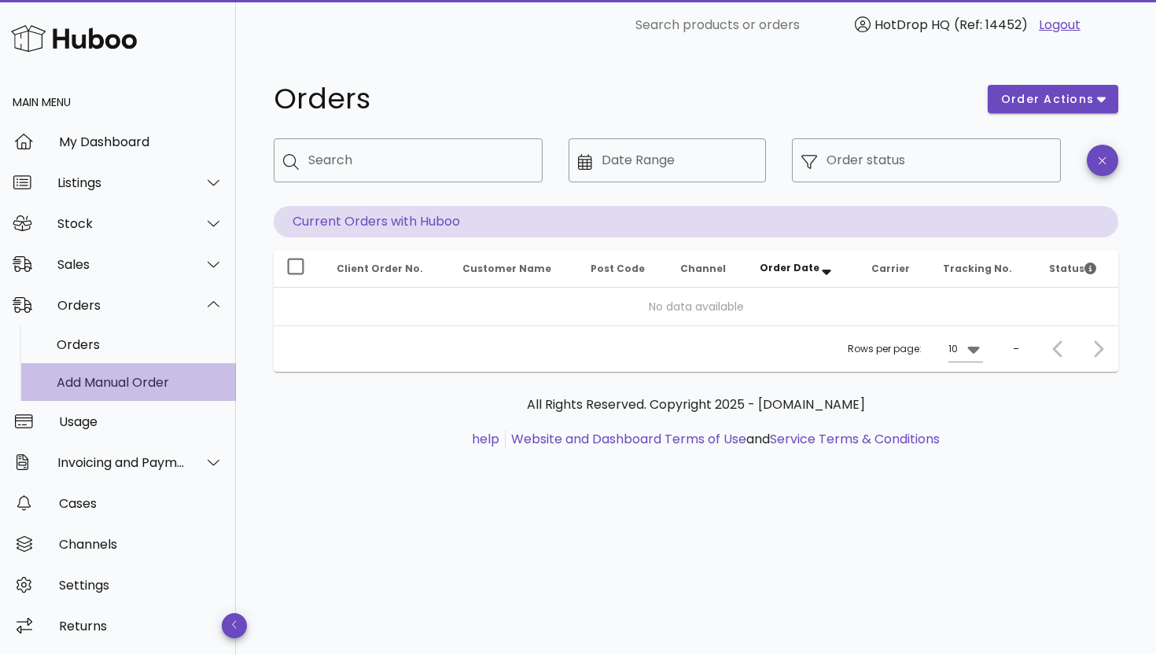
click at [156, 378] on div "Add Manual Order" at bounding box center [140, 382] width 167 height 15
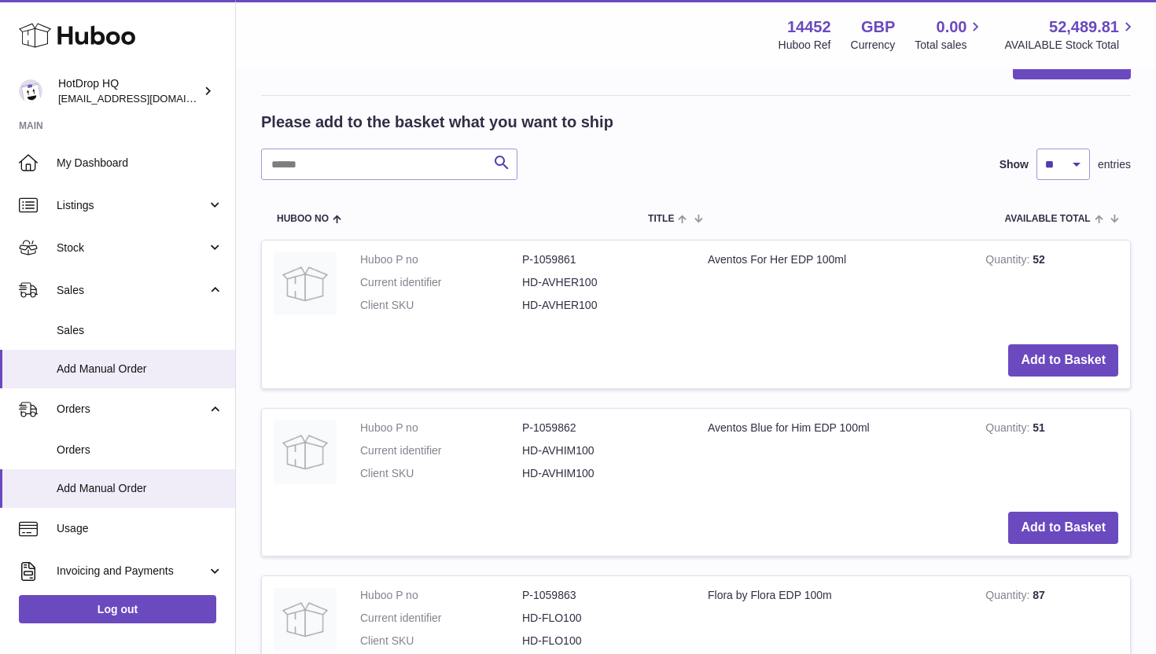
scroll to position [283, 0]
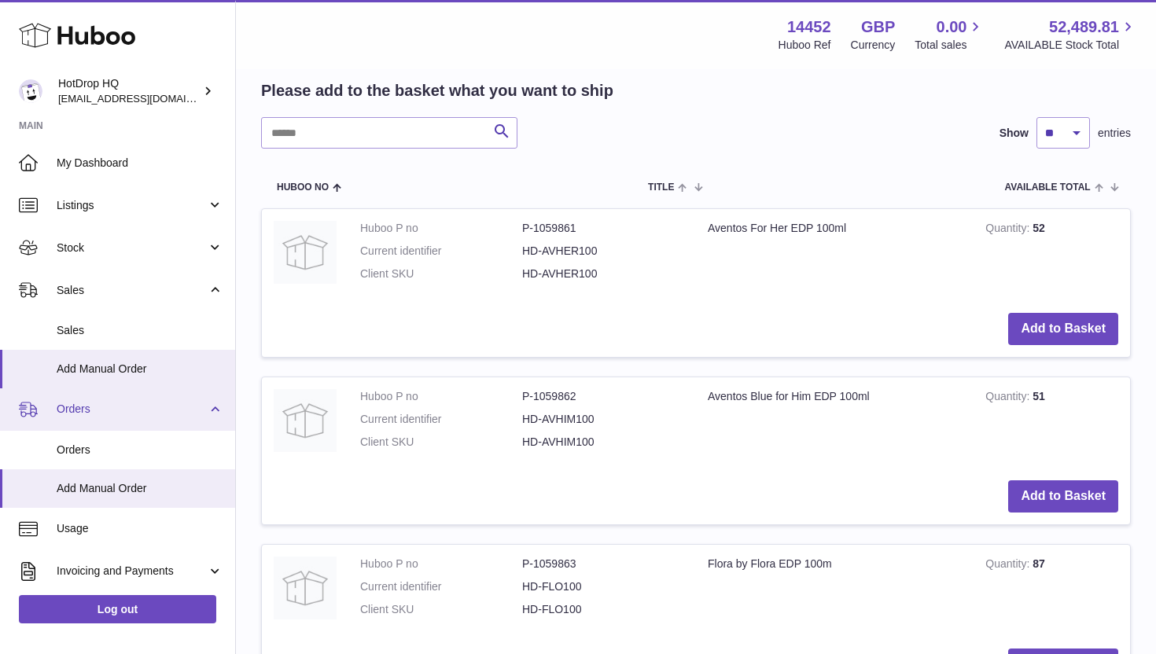
click at [85, 406] on span "Orders" at bounding box center [132, 409] width 150 height 15
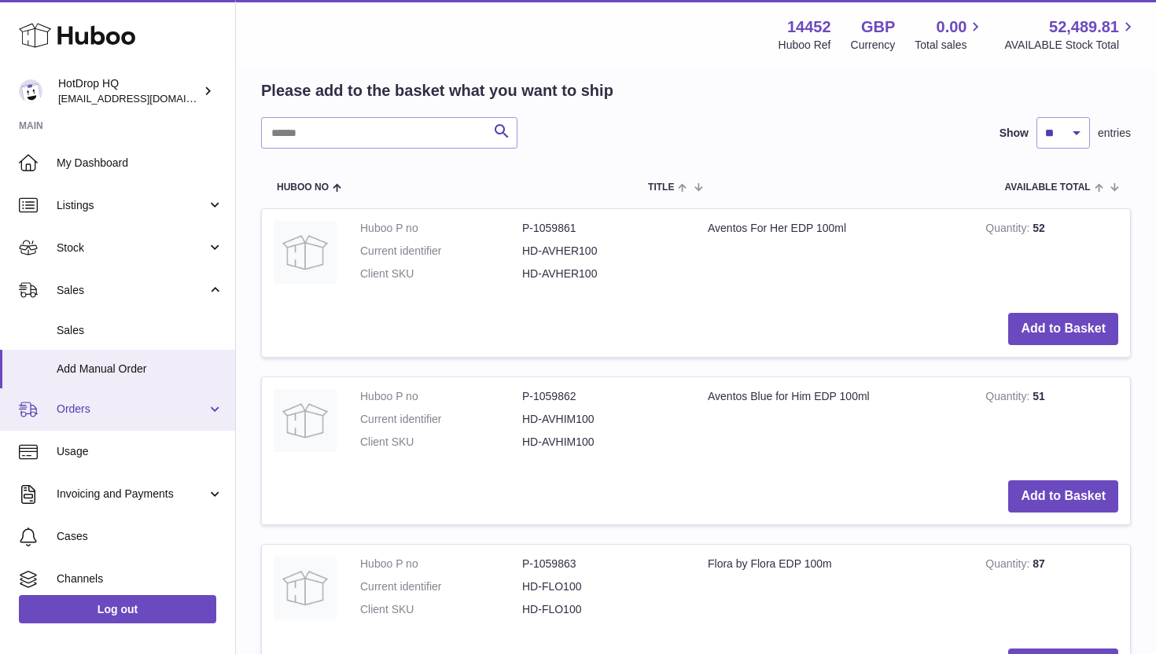
click at [85, 407] on span "Orders" at bounding box center [132, 409] width 150 height 15
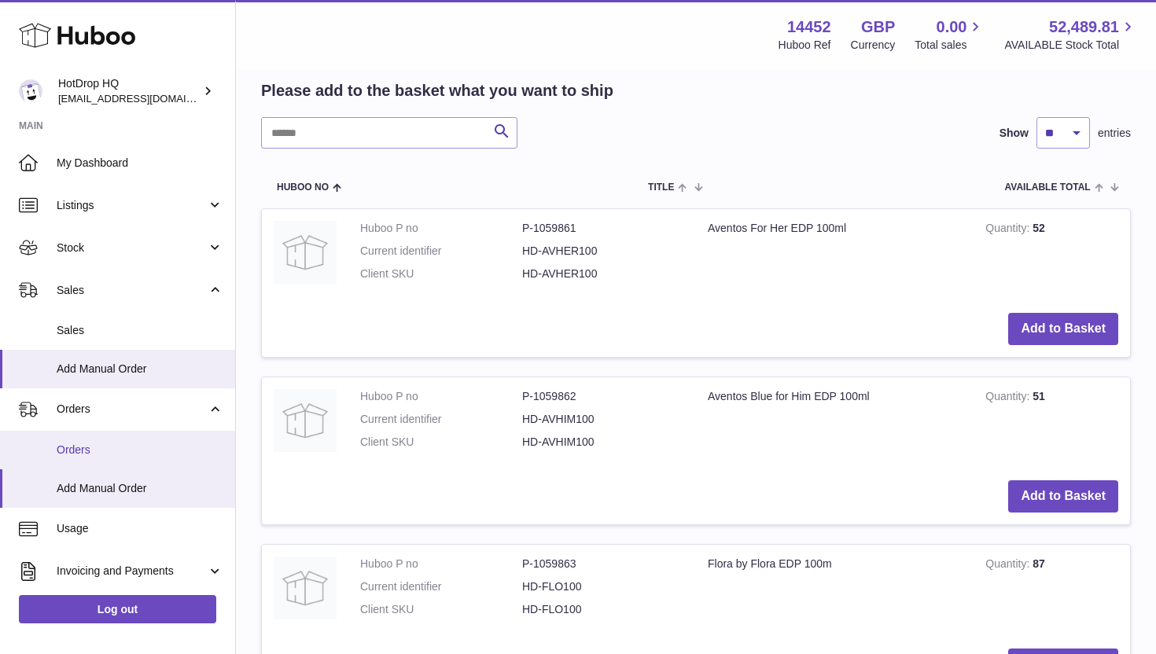
click at [80, 450] on span "Orders" at bounding box center [140, 450] width 167 height 15
